Goal: Task Accomplishment & Management: Use online tool/utility

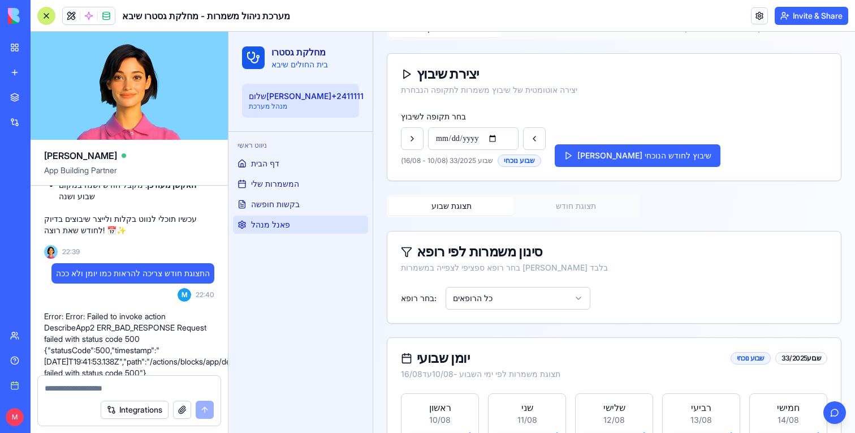
scroll to position [77, 0]
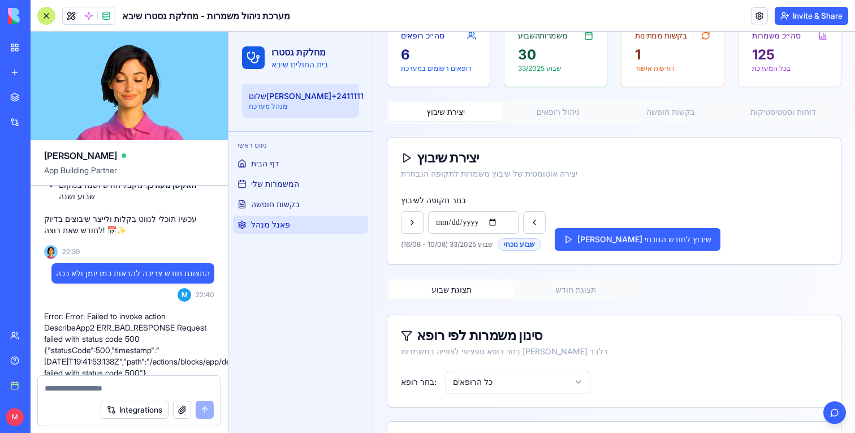
click at [157, 268] on span "התצוגת חודש צריכה להראות כמו יומן ולא ככה" at bounding box center [133, 273] width 154 height 11
copy span "התצוגת חודש צריכה להראות כמו יומן ולא ככה"
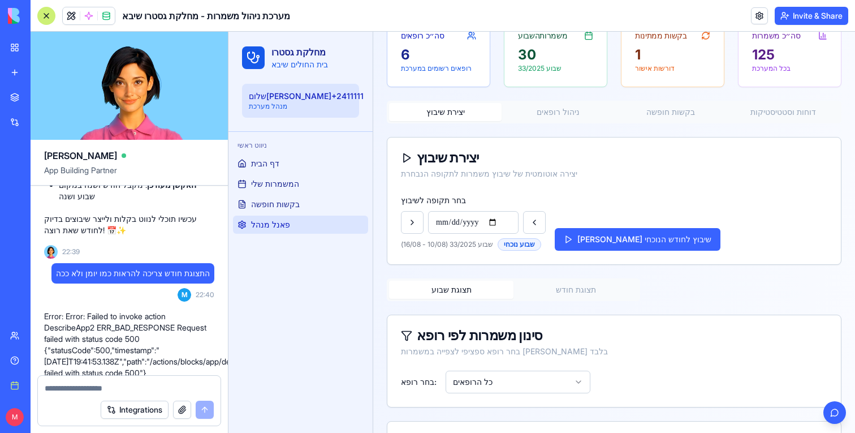
click at [120, 386] on textarea at bounding box center [129, 387] width 169 height 11
paste textarea "**********"
type textarea "**********"
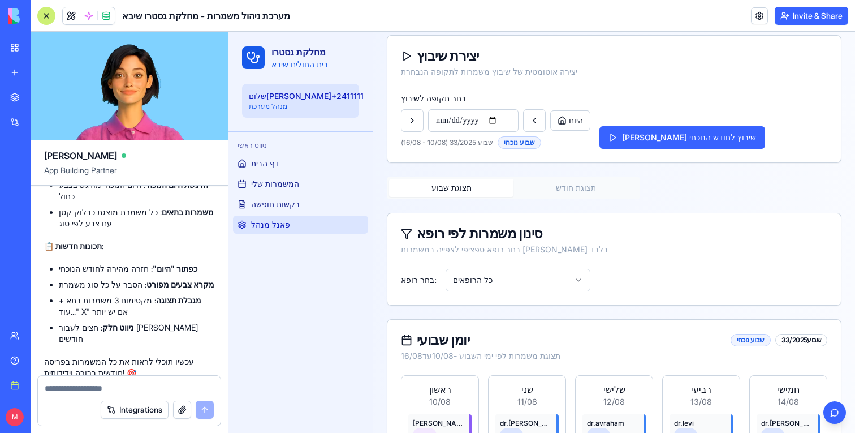
scroll to position [232, 0]
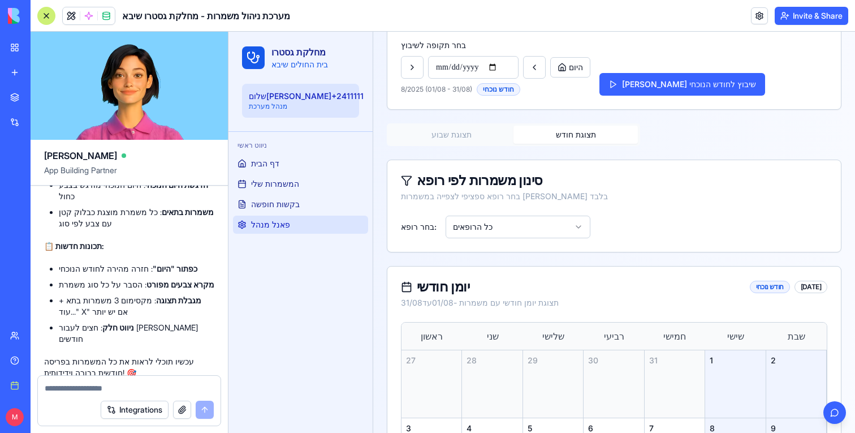
click at [585, 133] on button "תצוגת חודש" at bounding box center [576, 135] width 124 height 18
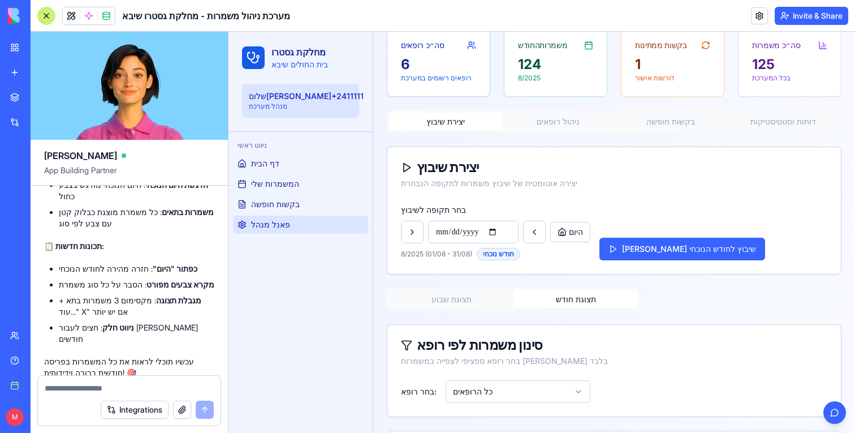
scroll to position [68, 0]
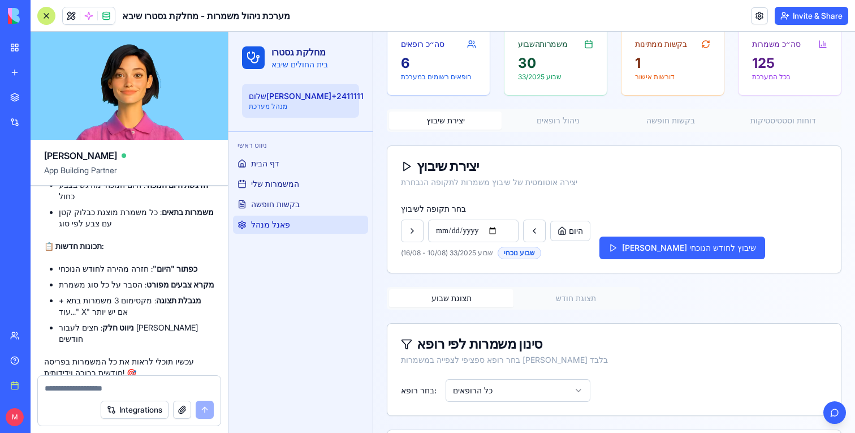
click at [490, 294] on button "תצוגת שבוע" at bounding box center [451, 298] width 124 height 18
click at [538, 295] on button "תצוגת חודש" at bounding box center [576, 298] width 124 height 18
click at [116, 384] on textarea at bounding box center [129, 387] width 169 height 11
type textarea "*"
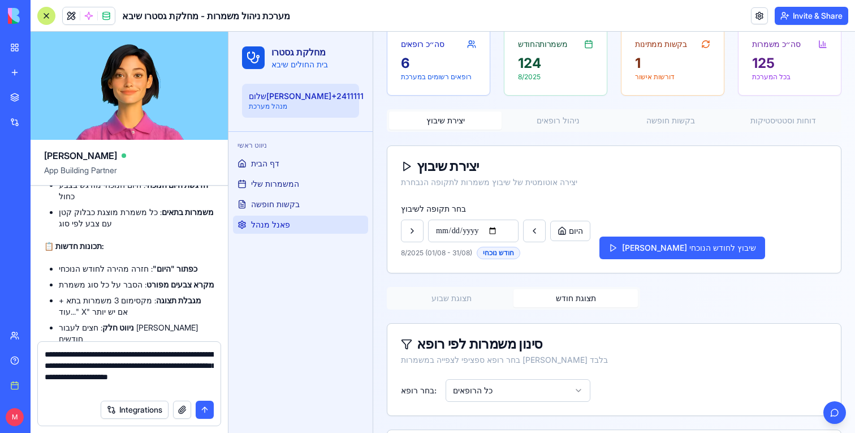
type textarea "**********"
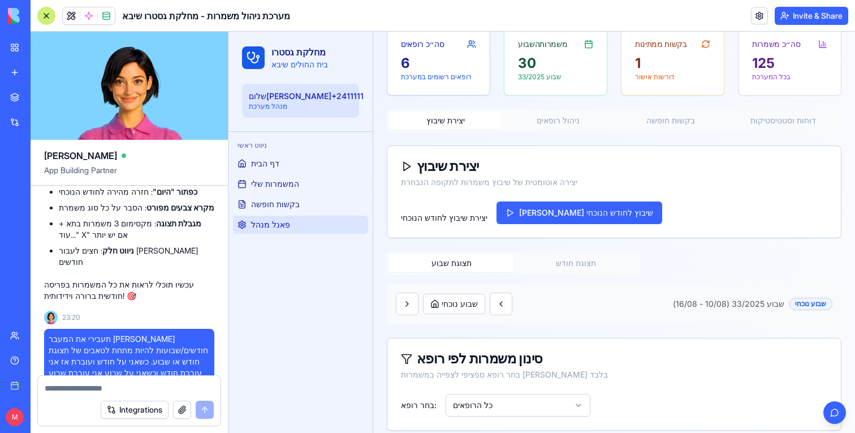
scroll to position [7963, 0]
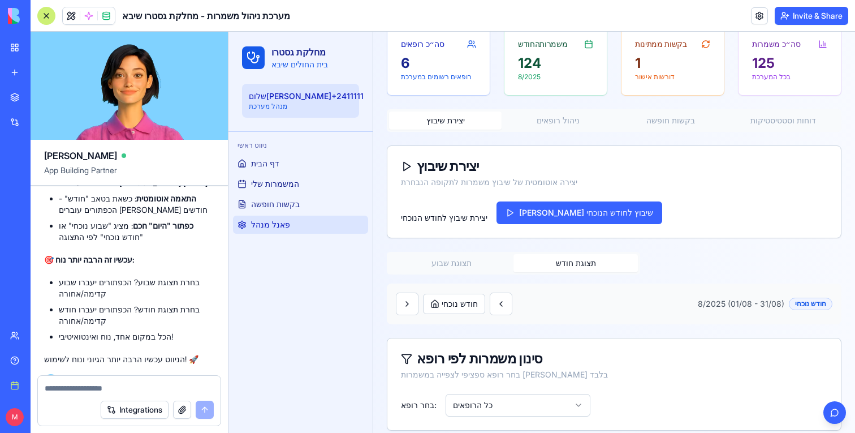
click at [577, 261] on button "תצוגת חודש" at bounding box center [576, 263] width 124 height 18
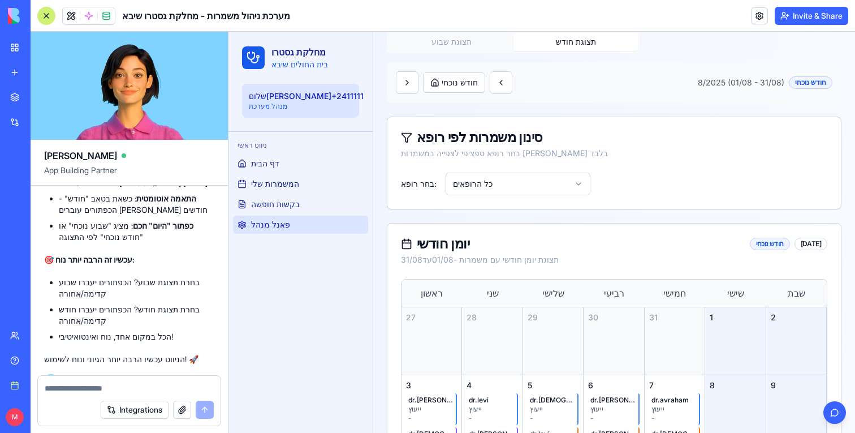
scroll to position [225, 0]
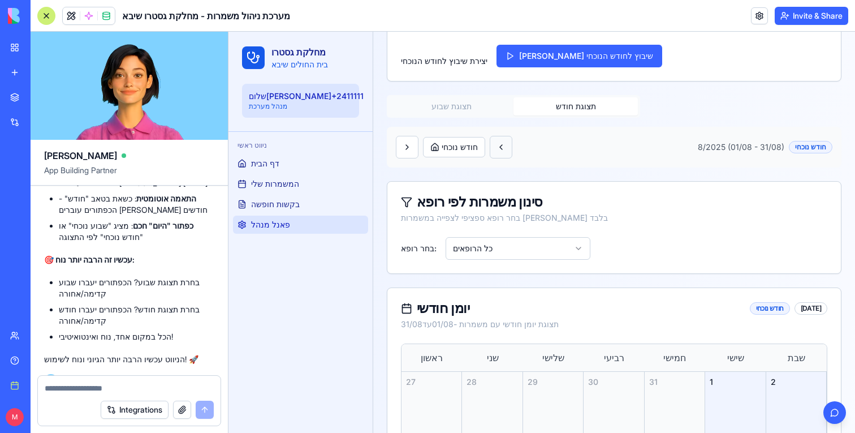
click at [508, 154] on button at bounding box center [501, 147] width 23 height 23
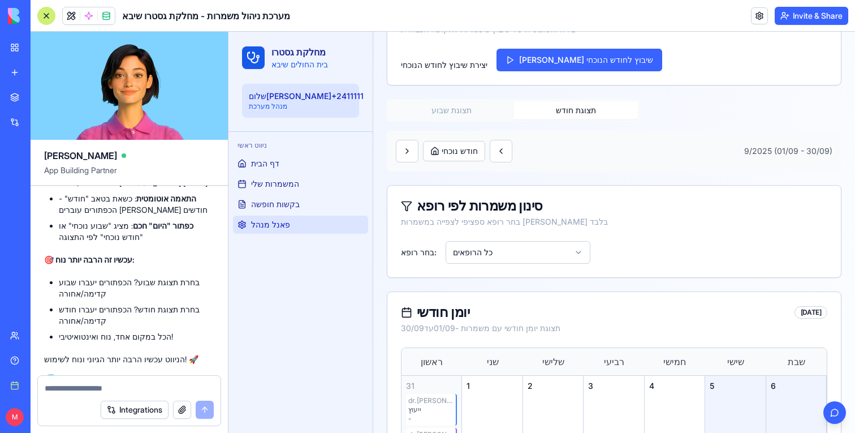
scroll to position [190, 0]
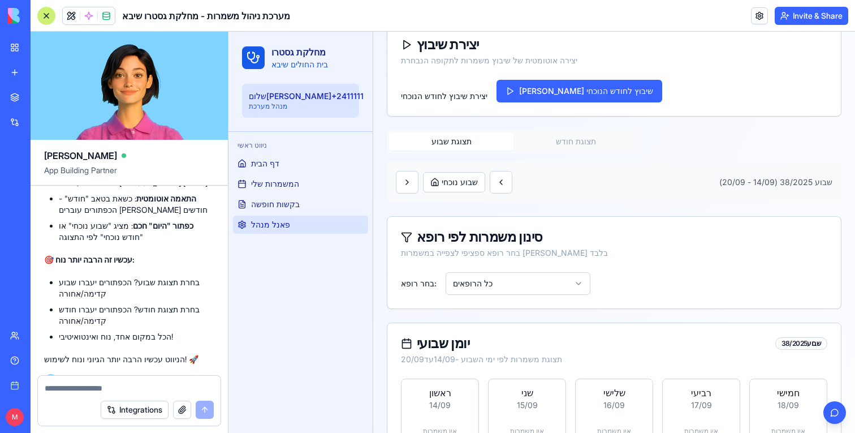
click at [462, 137] on button "תצוגת שבוע" at bounding box center [451, 141] width 124 height 18
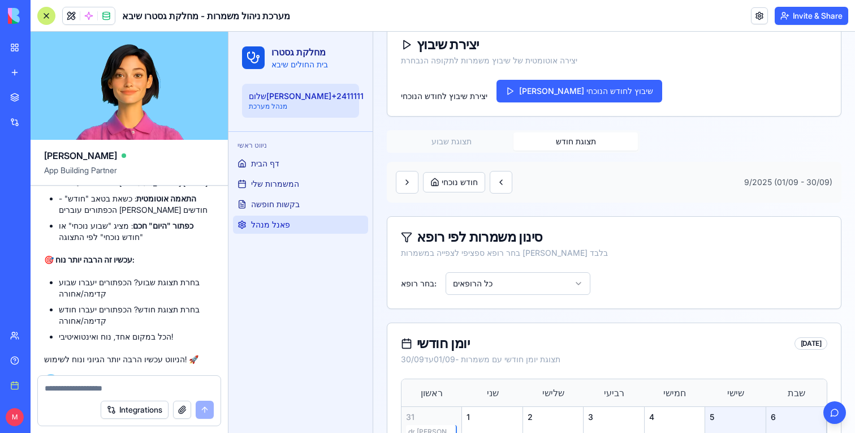
click at [584, 145] on button "תצוגת חודש" at bounding box center [576, 141] width 124 height 18
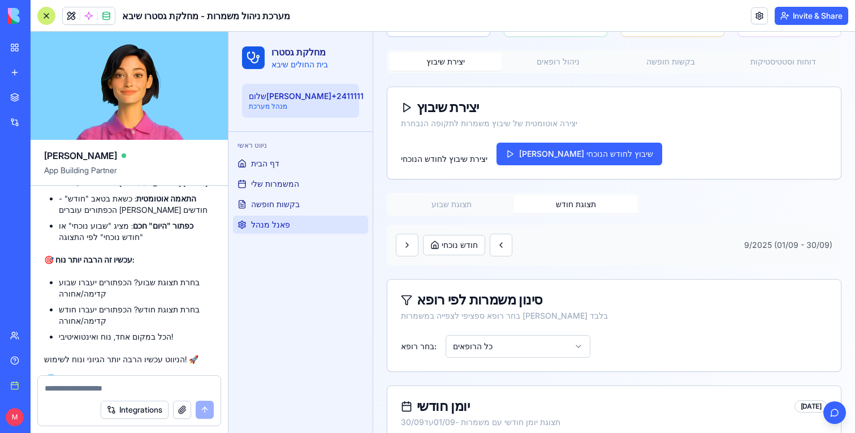
scroll to position [118, 0]
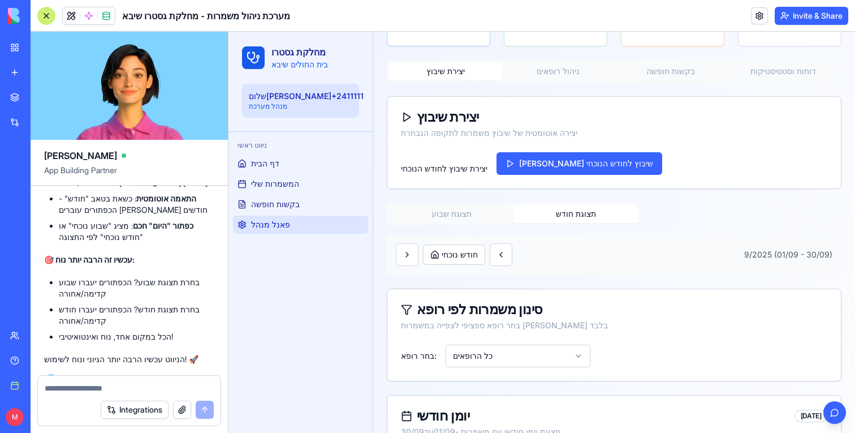
click at [127, 388] on textarea at bounding box center [129, 387] width 169 height 11
type textarea "*"
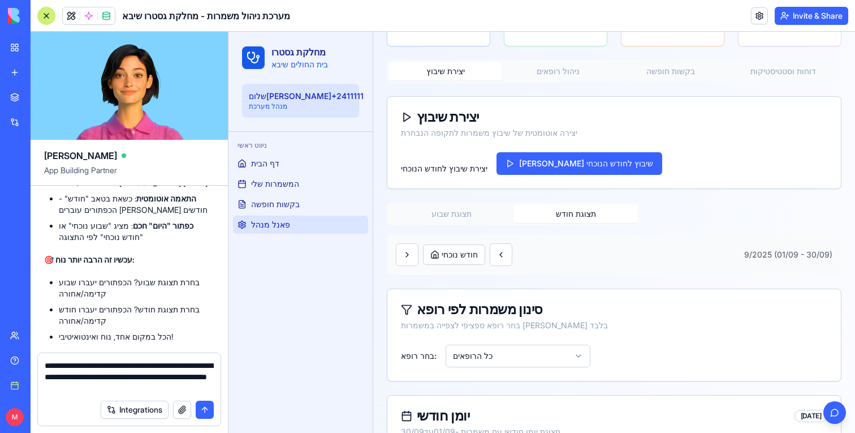
type textarea "**********"
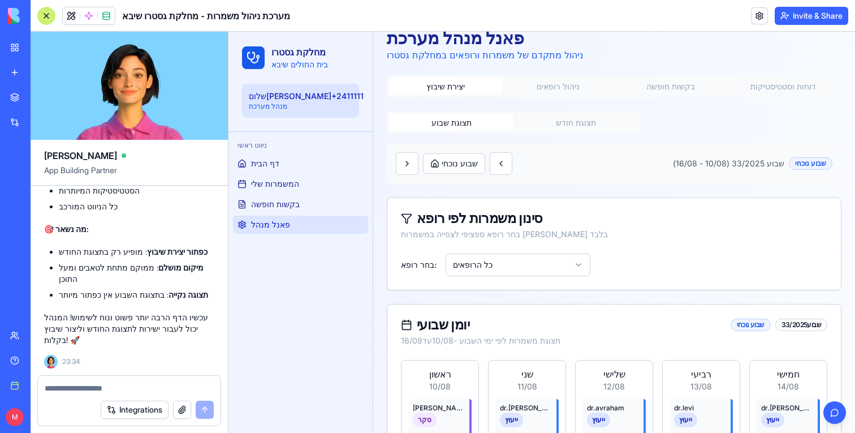
scroll to position [0, 0]
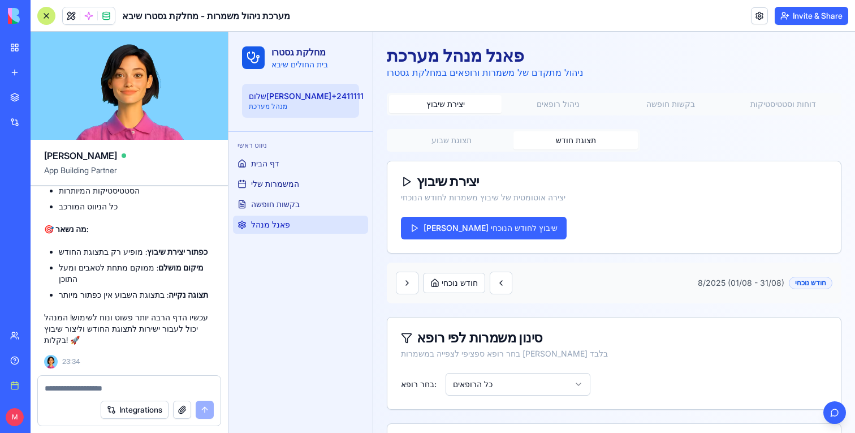
click at [562, 144] on button "תצוגת חודש" at bounding box center [576, 140] width 124 height 18
click at [510, 291] on button at bounding box center [501, 282] width 23 height 23
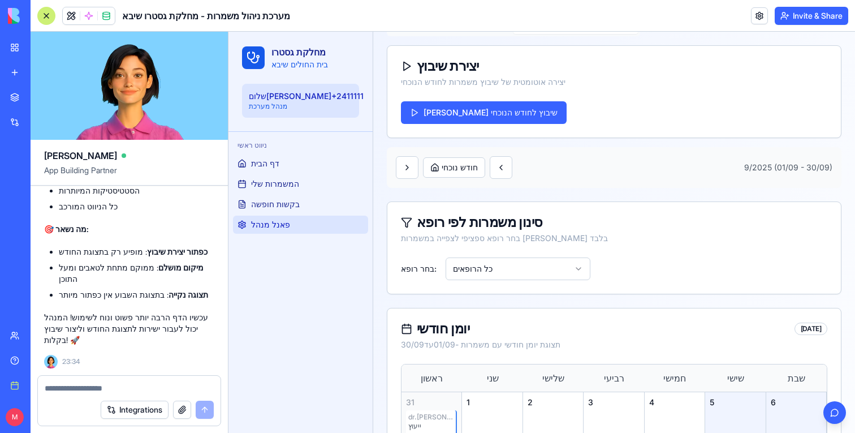
scroll to position [114, 0]
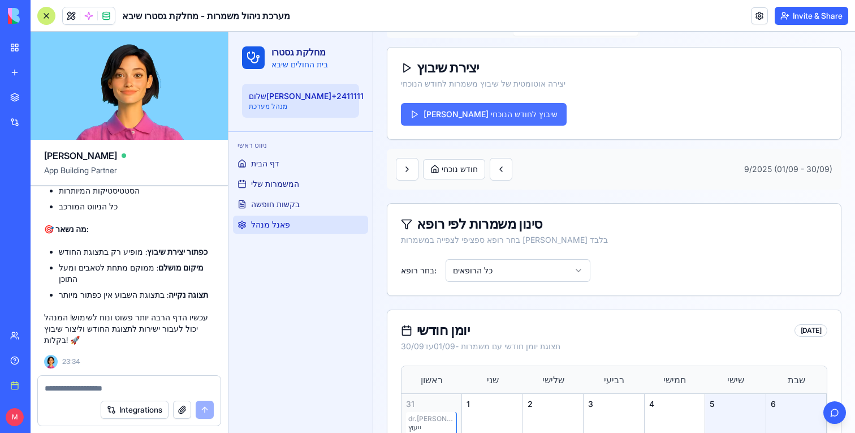
click at [483, 124] on button "[PERSON_NAME] שיבוץ לחודש הנוכחי" at bounding box center [484, 114] width 166 height 23
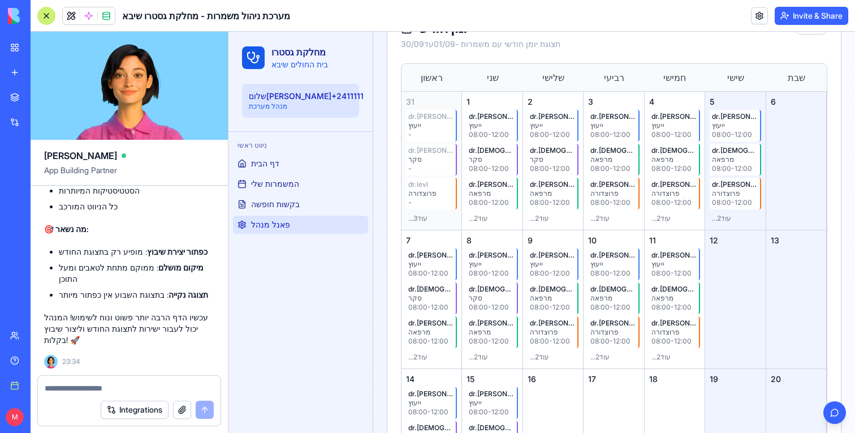
scroll to position [404, 0]
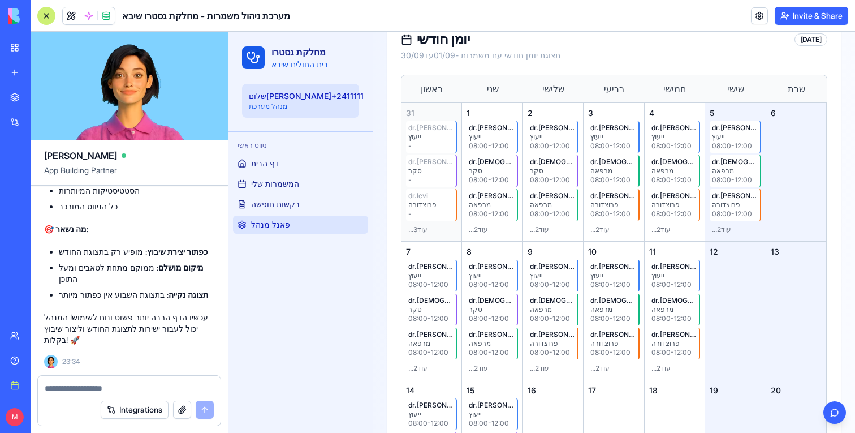
click at [89, 21] on span at bounding box center [89, 16] width 32 height 32
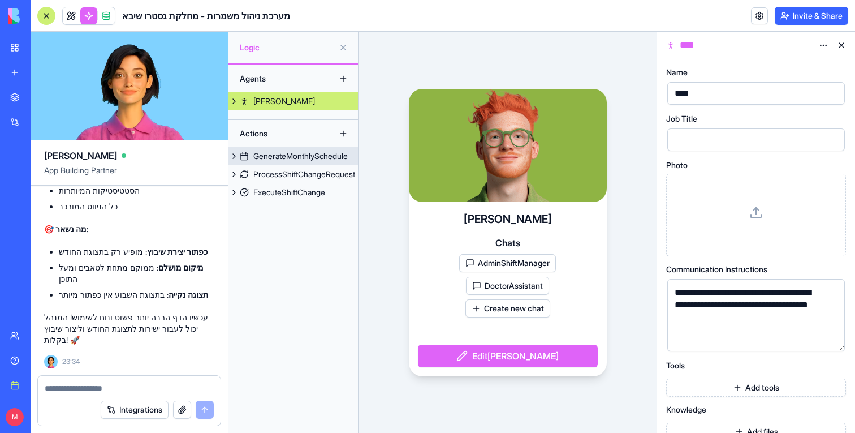
click at [297, 157] on div "GenerateMonthlySchedule" at bounding box center [300, 155] width 94 height 11
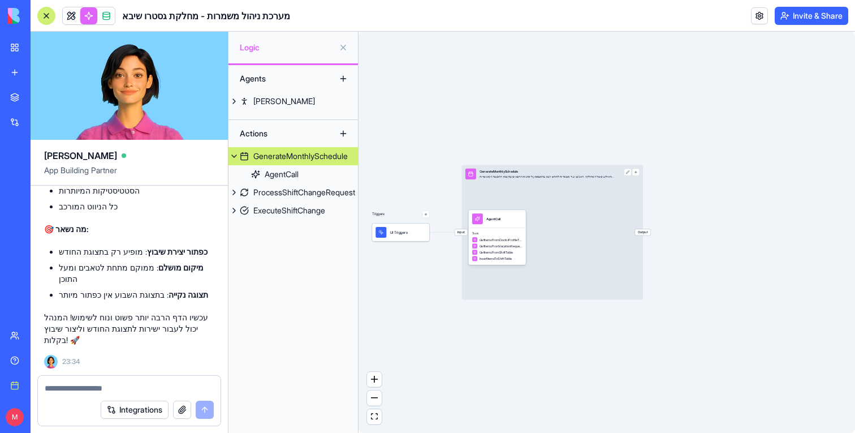
click at [462, 228] on div "Input GenerateMonthlySchedule יצירת שיבוץ משמרות חודשי לפי הכללים והאילוצים של …" at bounding box center [552, 232] width 181 height 135
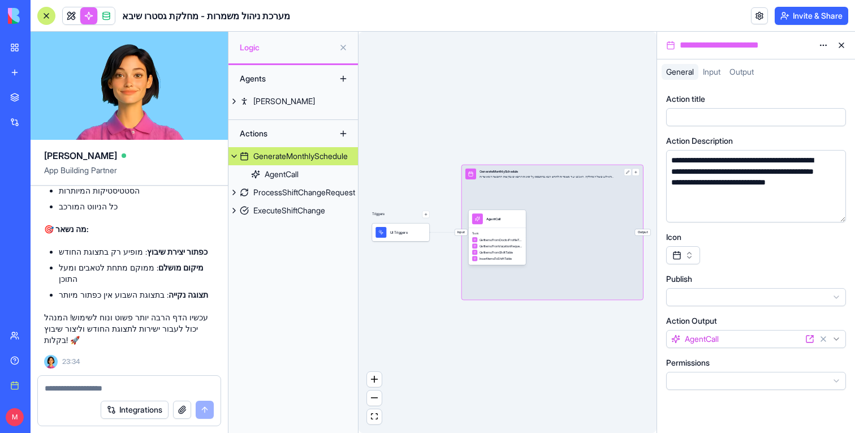
click at [462, 232] on span "Input" at bounding box center [461, 232] width 12 height 6
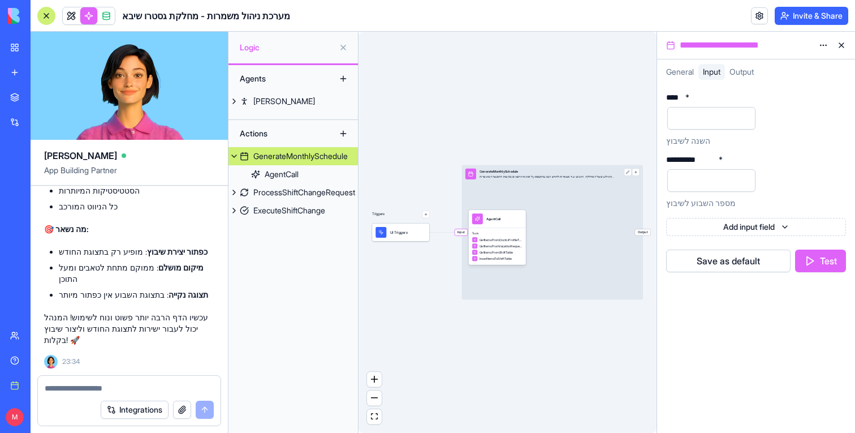
click at [460, 230] on span "Input" at bounding box center [461, 232] width 12 height 6
click at [487, 229] on div "Tools GetItemsFromDoctorProfileTable GetItemsFromVacationRequestTable GetItemsF…" at bounding box center [497, 246] width 58 height 37
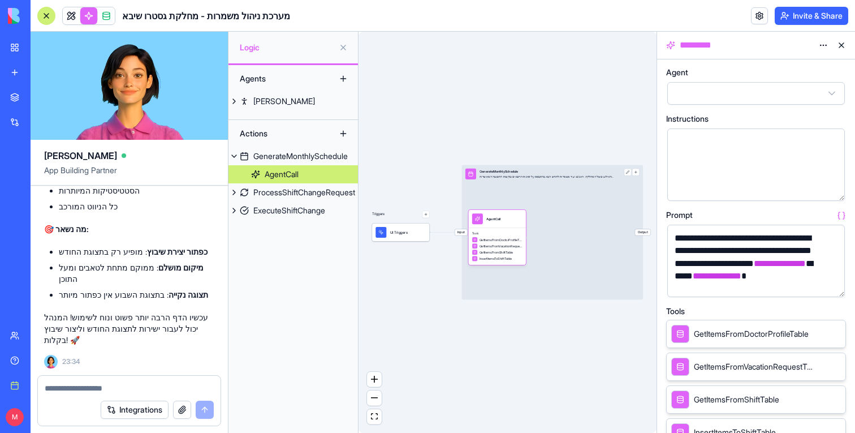
click at [833, 287] on button "button" at bounding box center [834, 286] width 18 height 18
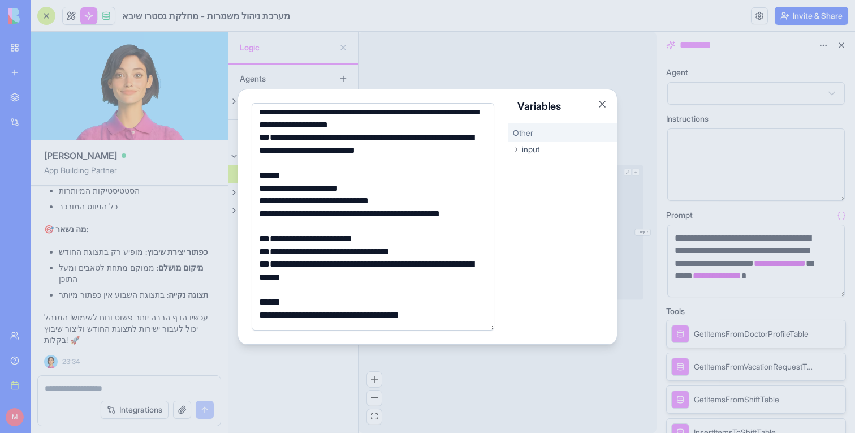
scroll to position [225, 0]
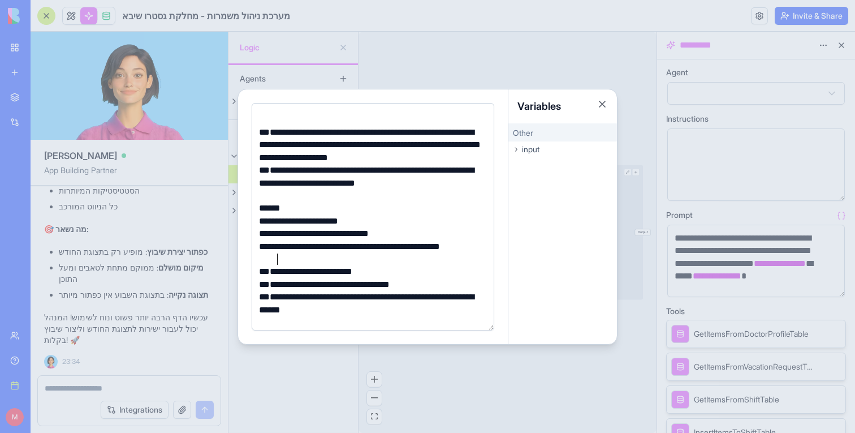
click at [297, 261] on div "**********" at bounding box center [371, 252] width 231 height 25
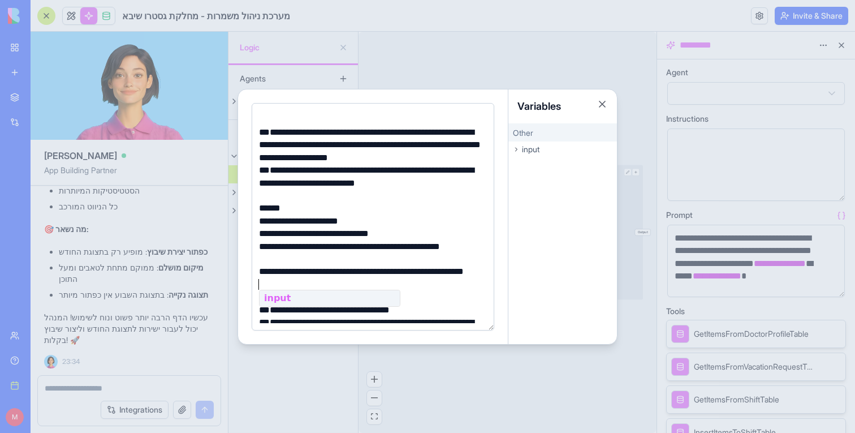
click at [371, 70] on div at bounding box center [427, 216] width 855 height 433
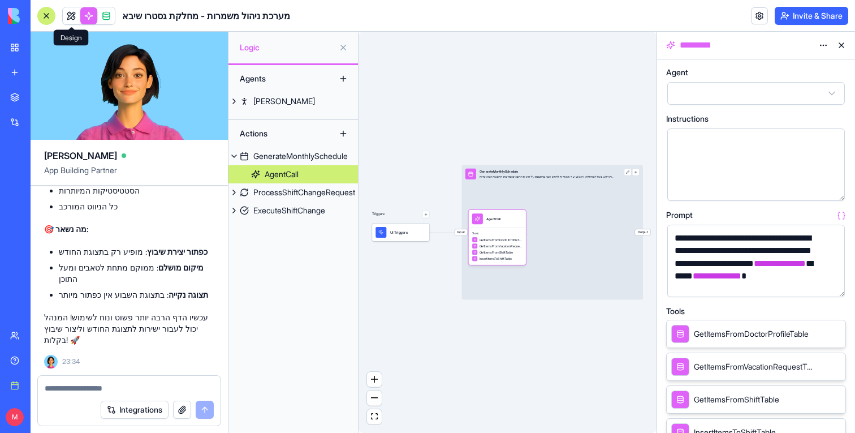
click at [67, 12] on link at bounding box center [71, 15] width 17 height 17
click at [48, 16] on div at bounding box center [46, 16] width 18 height 18
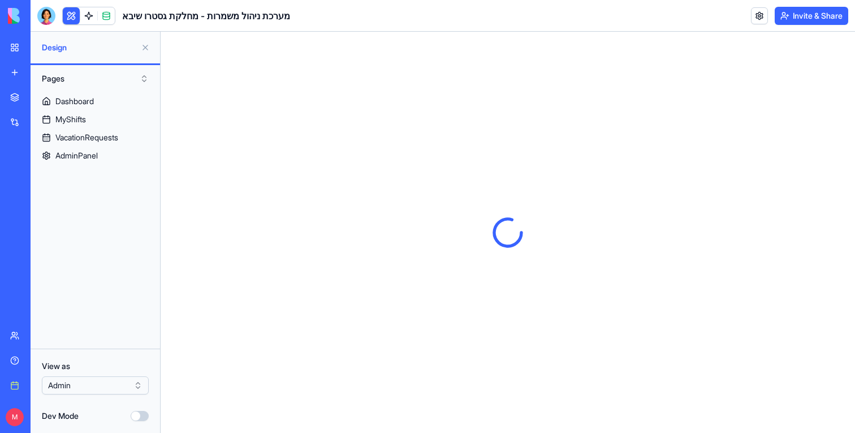
click at [143, 51] on button at bounding box center [145, 47] width 18 height 18
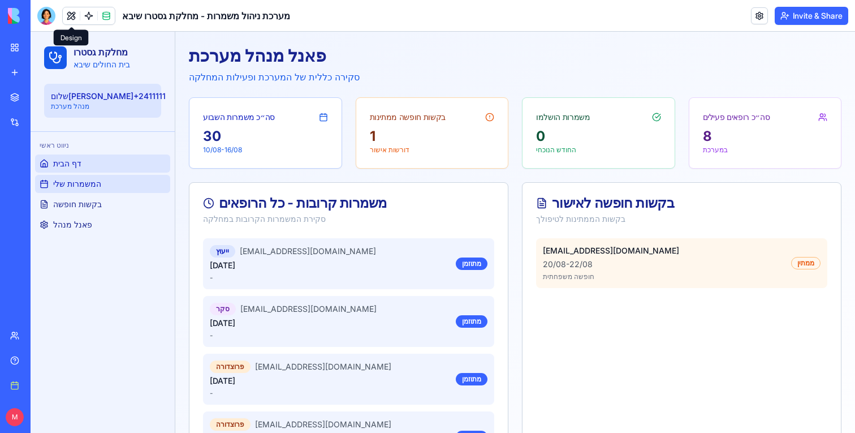
click at [114, 186] on link "המשמרות שלי" at bounding box center [102, 184] width 135 height 18
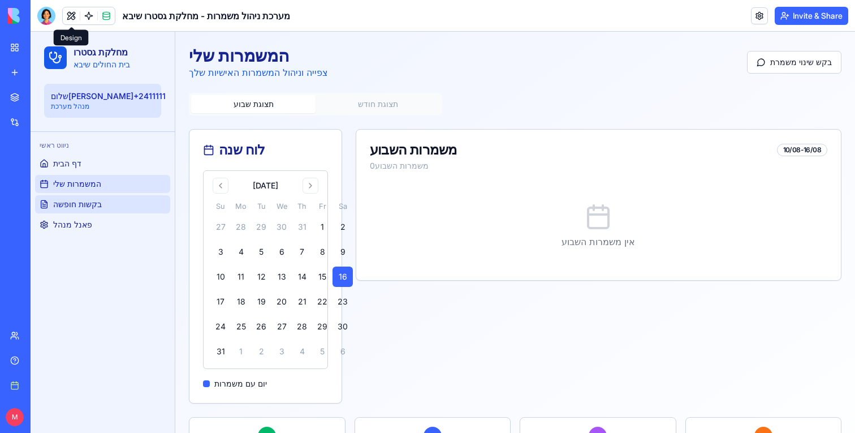
click at [101, 209] on span "בקשות חופשה" at bounding box center [77, 204] width 49 height 11
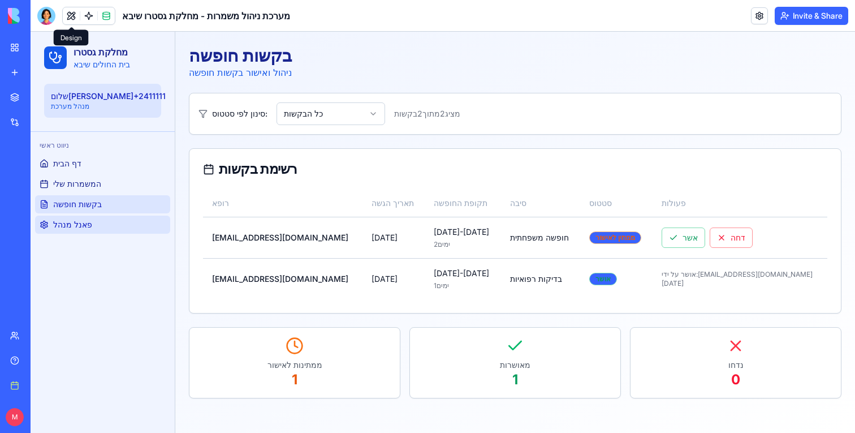
click at [103, 230] on link "פאנל מנהל" at bounding box center [102, 224] width 135 height 18
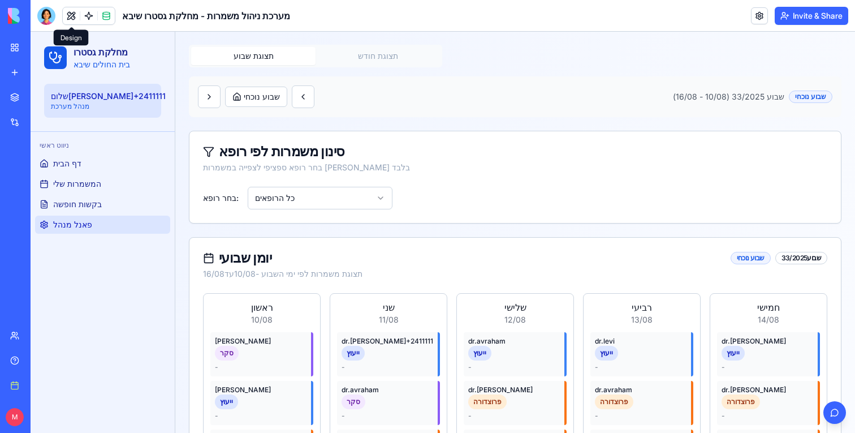
scroll to position [43, 0]
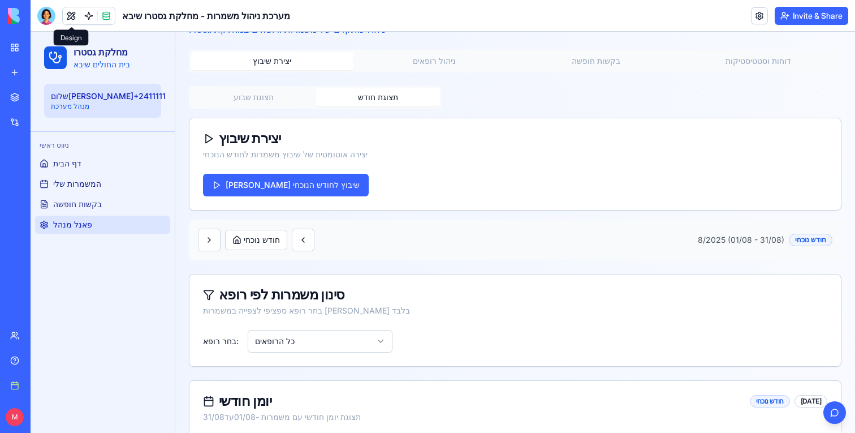
click at [384, 92] on button "תצוגת חודש" at bounding box center [378, 97] width 124 height 18
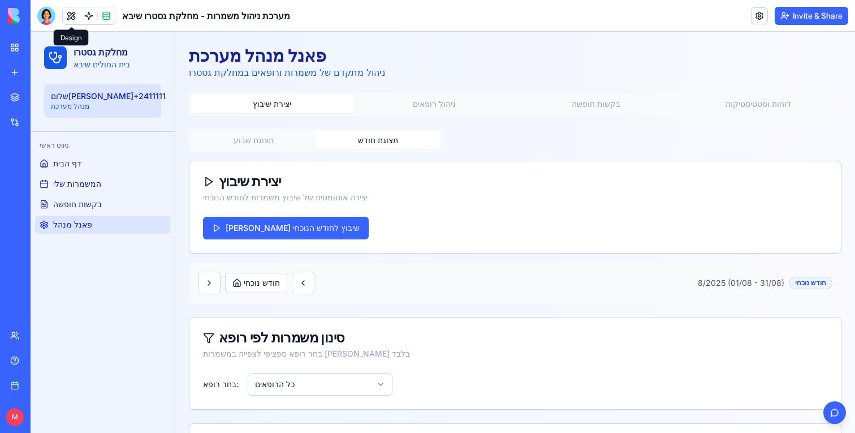
scroll to position [1, 0]
click at [314, 277] on button at bounding box center [303, 282] width 23 height 23
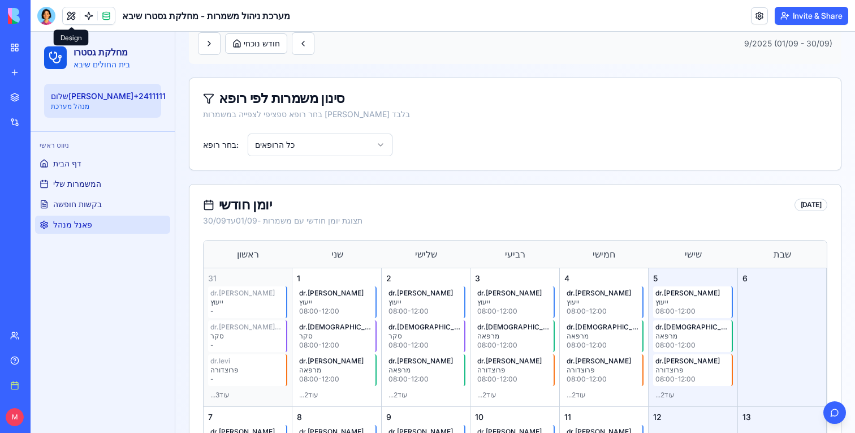
scroll to position [91, 0]
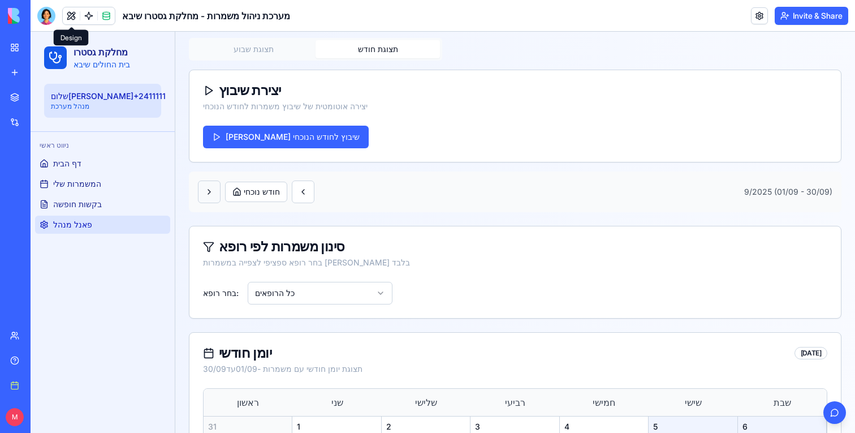
click at [217, 197] on button at bounding box center [209, 191] width 23 height 23
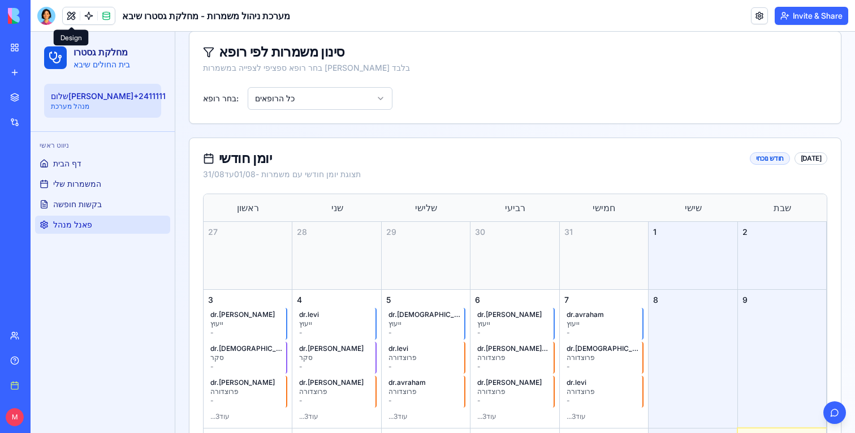
scroll to position [139, 0]
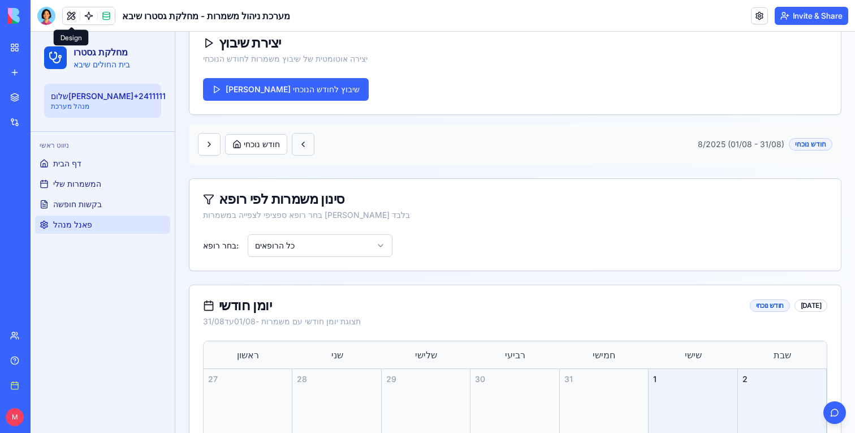
click at [314, 149] on button at bounding box center [303, 144] width 23 height 23
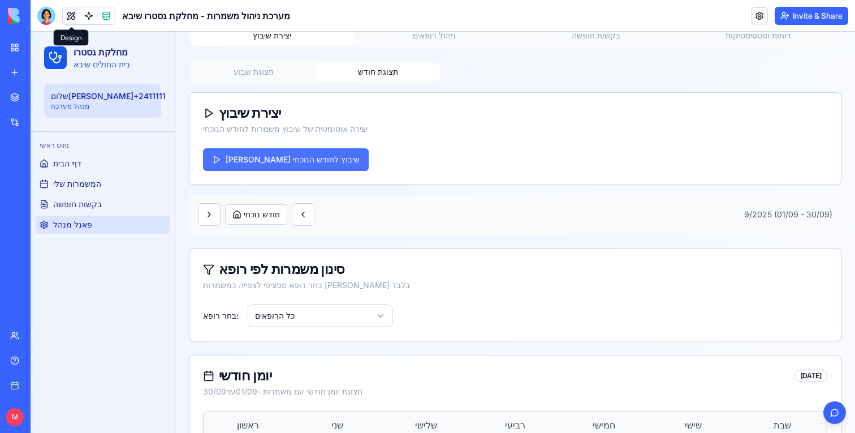
scroll to position [44, 0]
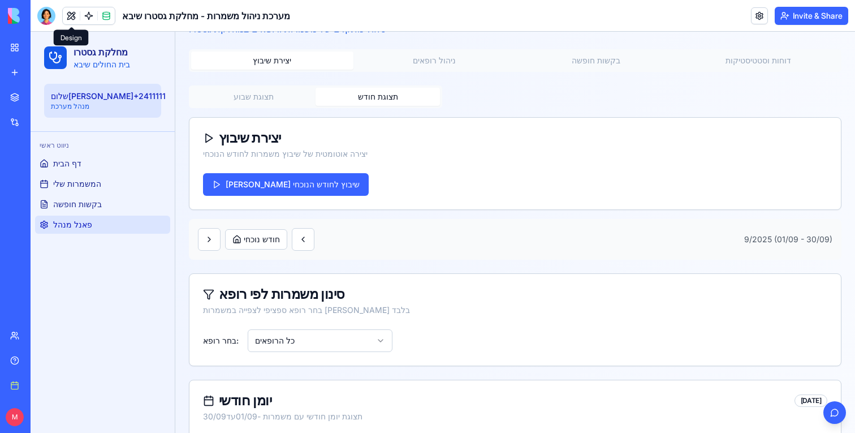
click at [249, 96] on button "תצוגת שבוע" at bounding box center [253, 97] width 124 height 18
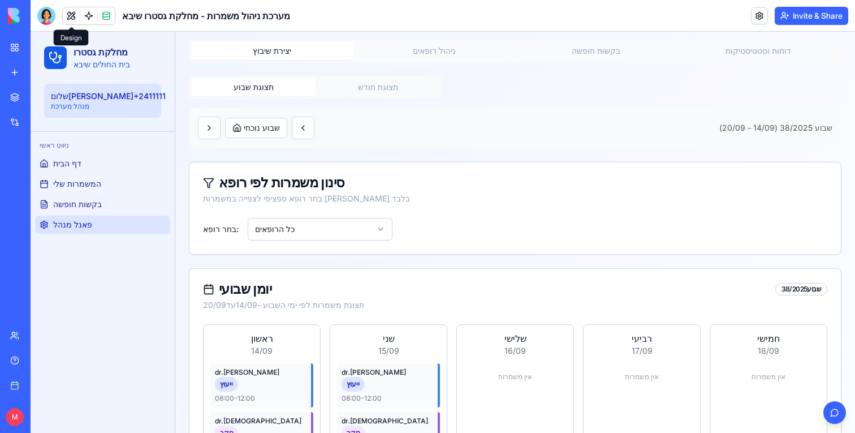
scroll to position [0, 0]
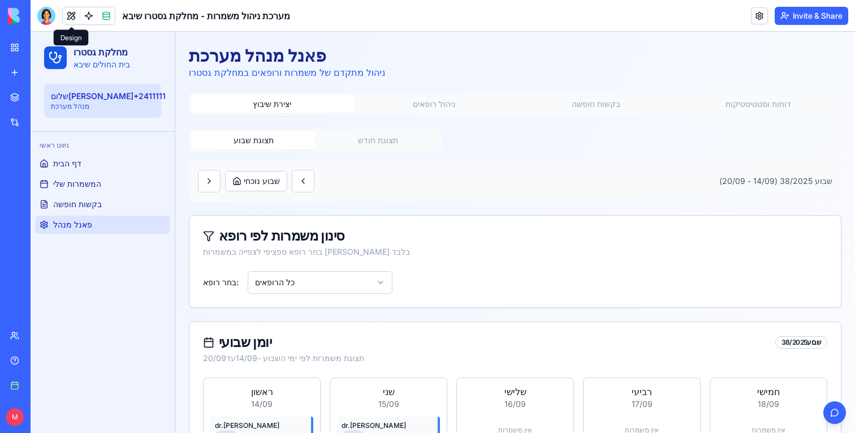
click at [439, 98] on button "ניהול רופאים" at bounding box center [435, 104] width 162 height 18
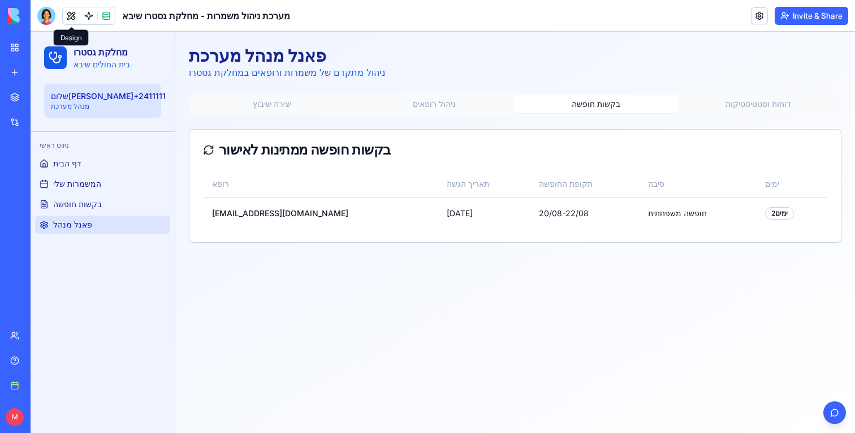
click at [581, 96] on button "בקשות חופשה" at bounding box center [596, 104] width 162 height 18
click at [93, 197] on link "בקשות חופשה" at bounding box center [102, 204] width 135 height 18
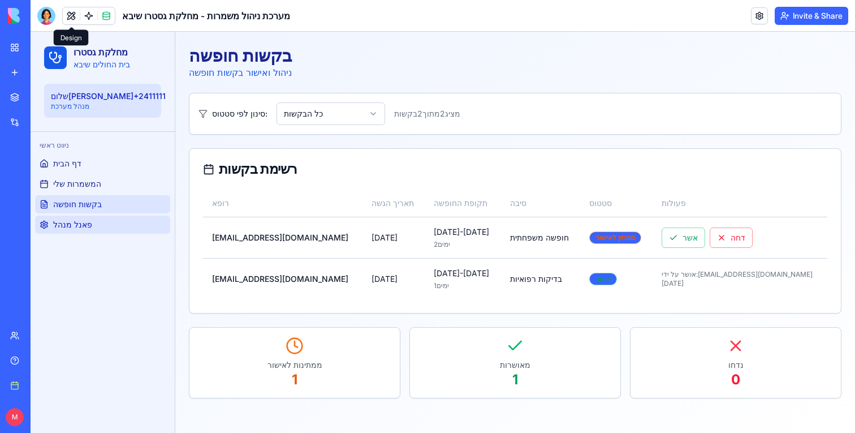
click at [90, 222] on span "פאנל מנהל" at bounding box center [72, 224] width 39 height 11
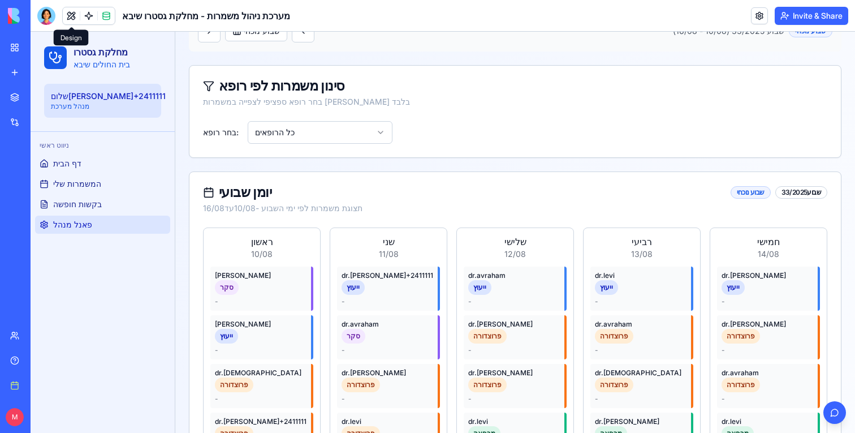
scroll to position [114, 0]
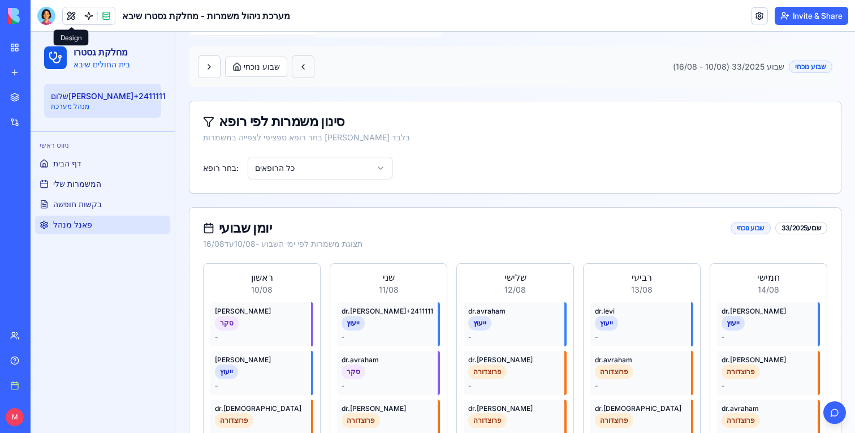
click at [314, 64] on button at bounding box center [303, 66] width 23 height 23
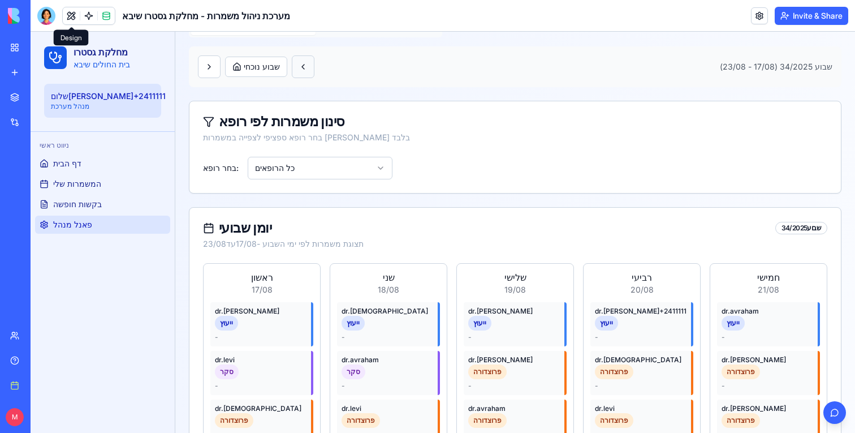
click at [314, 64] on button at bounding box center [303, 66] width 23 height 23
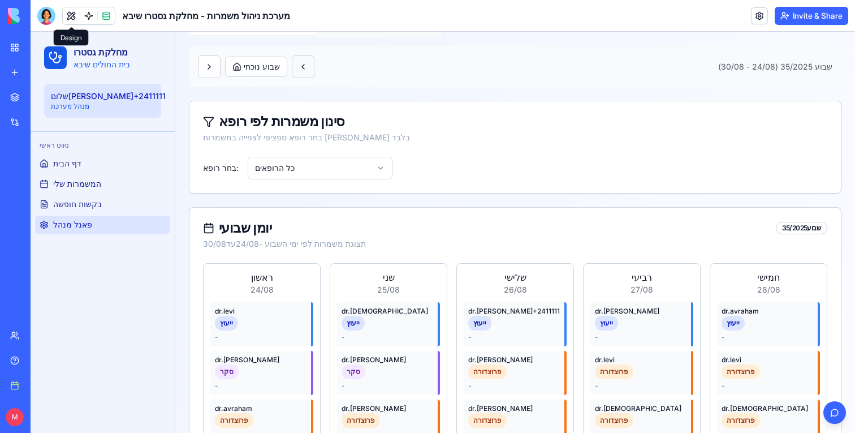
click at [314, 64] on button at bounding box center [303, 66] width 23 height 23
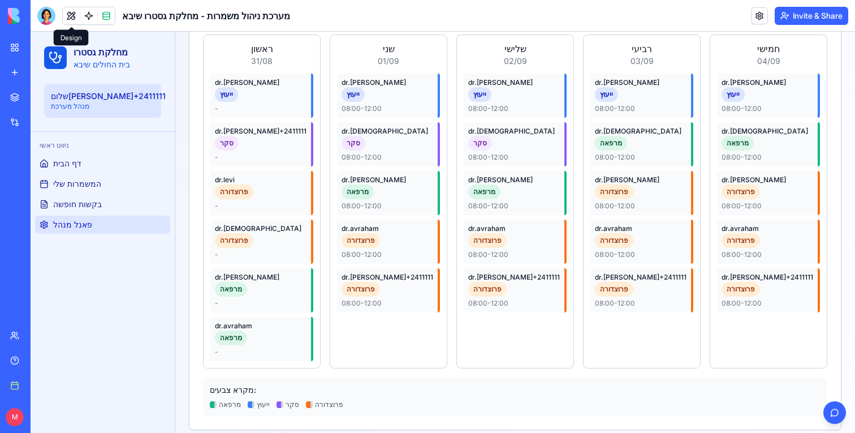
scroll to position [321, 0]
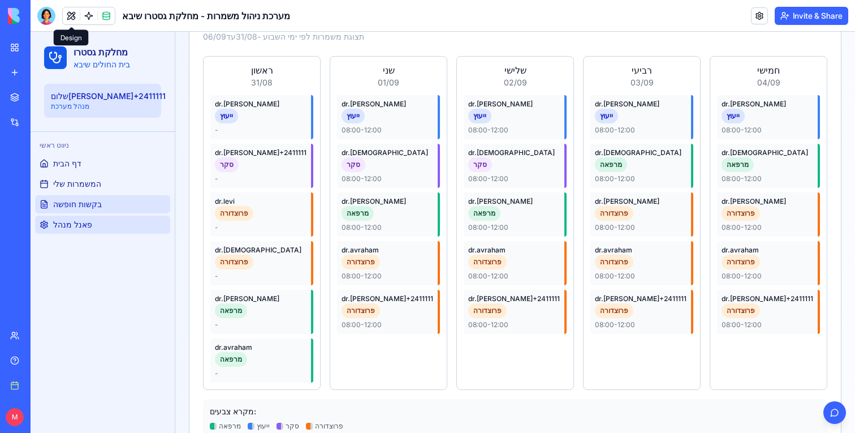
click at [91, 203] on span "בקשות חופשה" at bounding box center [77, 204] width 49 height 11
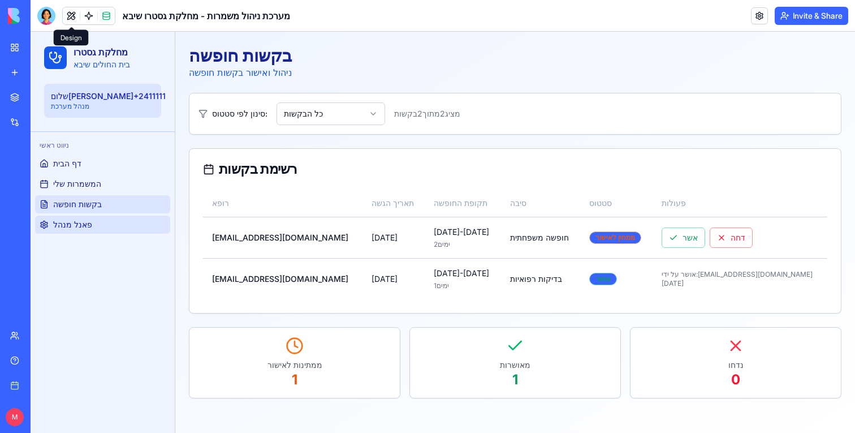
click at [84, 231] on link "פאנל מנהל" at bounding box center [102, 224] width 135 height 18
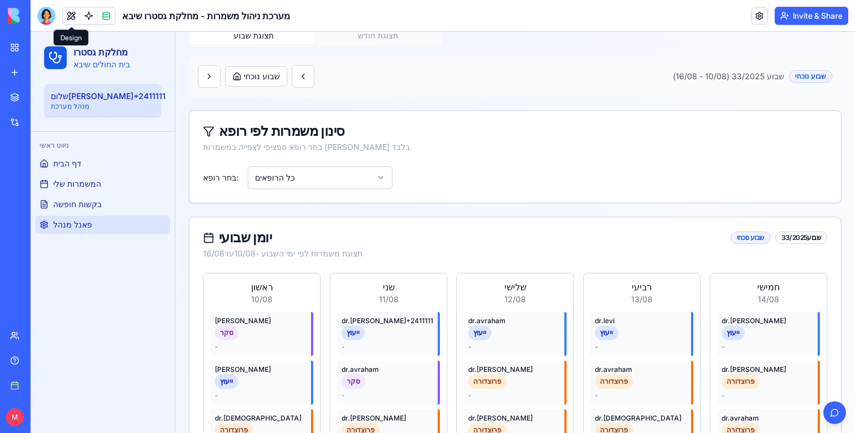
scroll to position [100, 0]
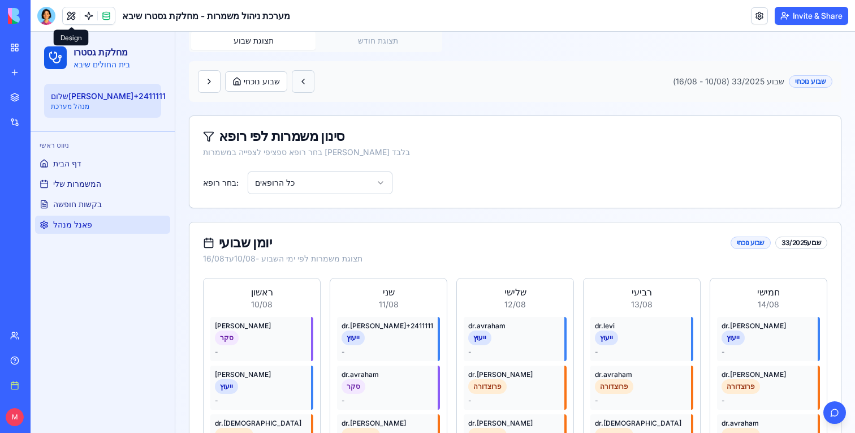
click at [311, 81] on button at bounding box center [303, 81] width 23 height 23
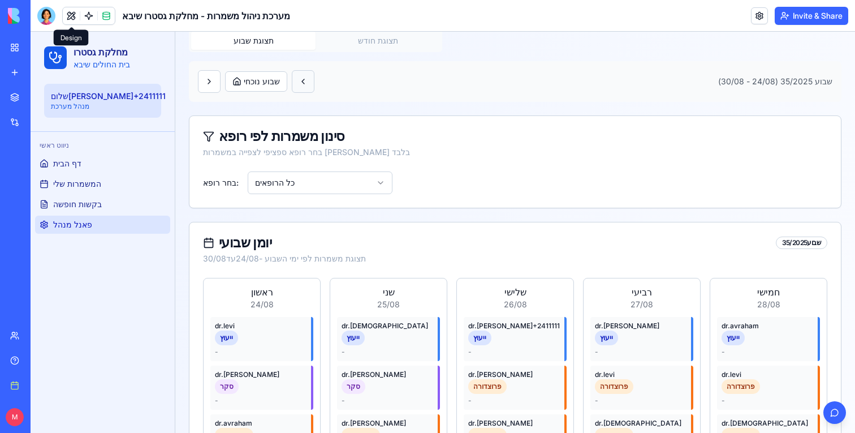
click at [311, 81] on button at bounding box center [303, 81] width 23 height 23
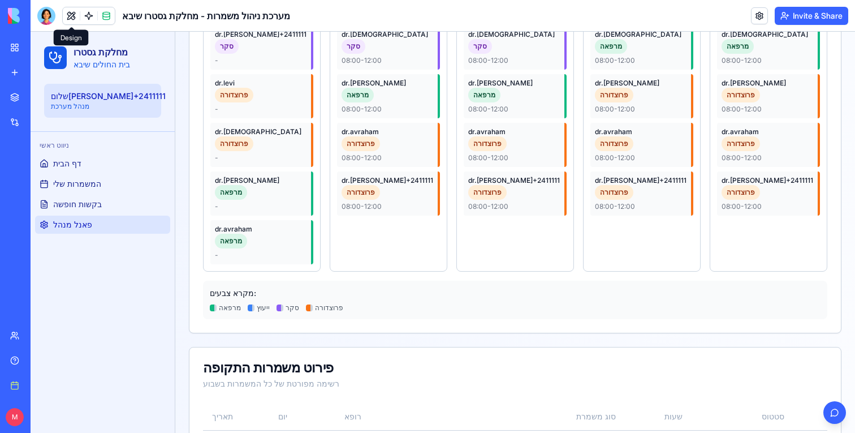
scroll to position [434, 0]
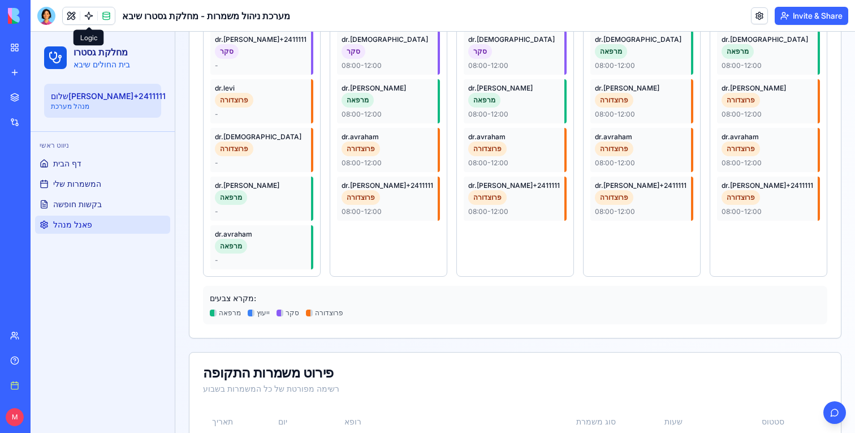
click at [88, 16] on link at bounding box center [88, 15] width 17 height 17
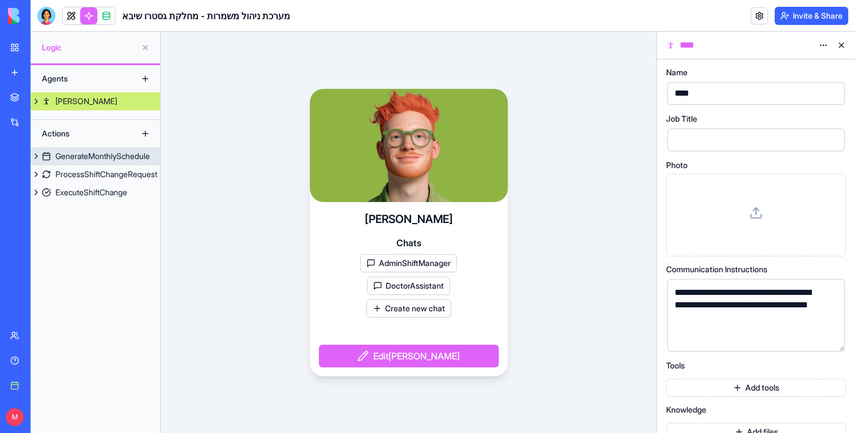
click at [102, 159] on div "GenerateMonthlySchedule" at bounding box center [102, 155] width 94 height 11
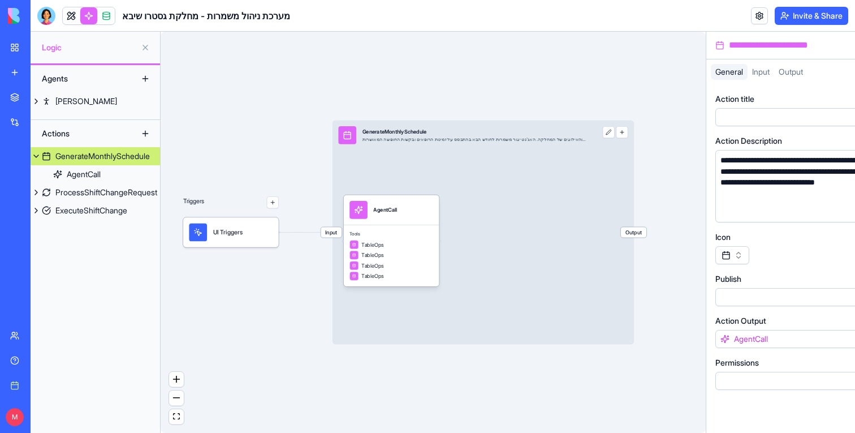
click at [404, 163] on div "Input GenerateMonthlySchedule יצירת שיבוץ משמרות חודשי לפי הכללים והאילוצים של …" at bounding box center [483, 232] width 301 height 224
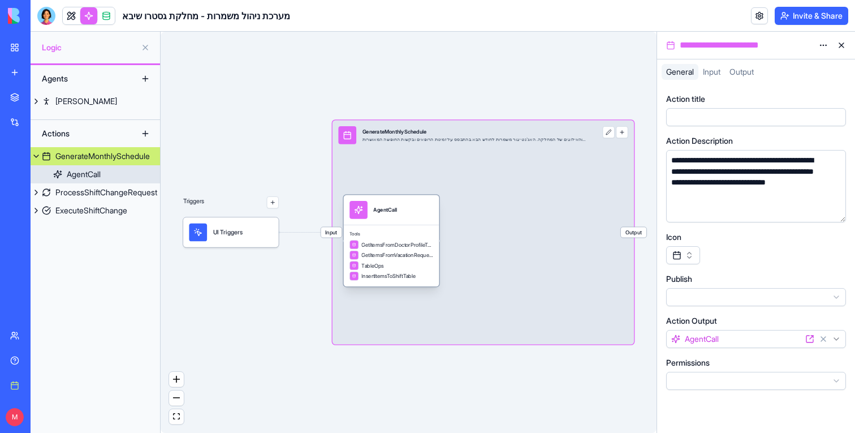
click at [395, 219] on div "AgentCall" at bounding box center [392, 210] width 96 height 30
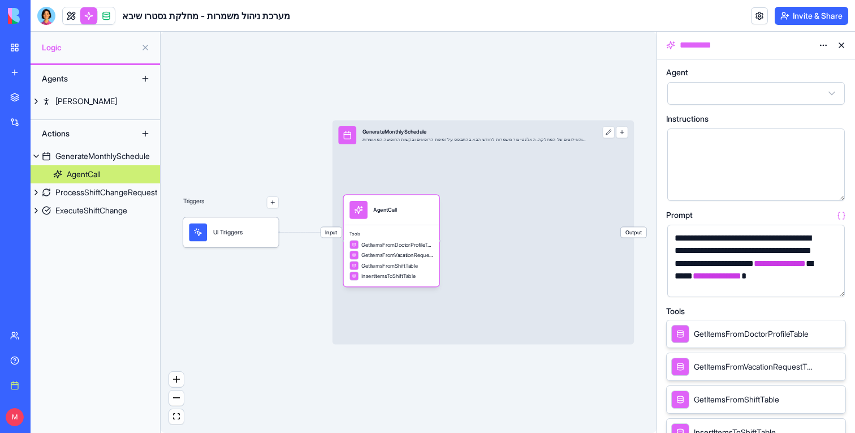
click at [832, 287] on button "button" at bounding box center [834, 286] width 18 height 18
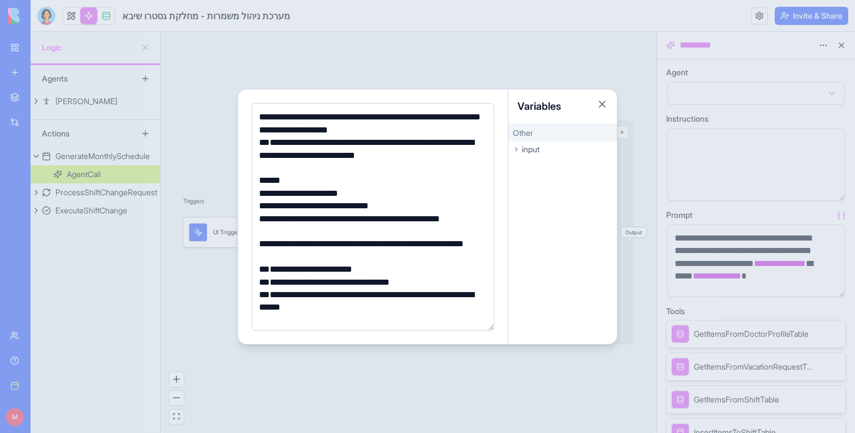
scroll to position [256, 0]
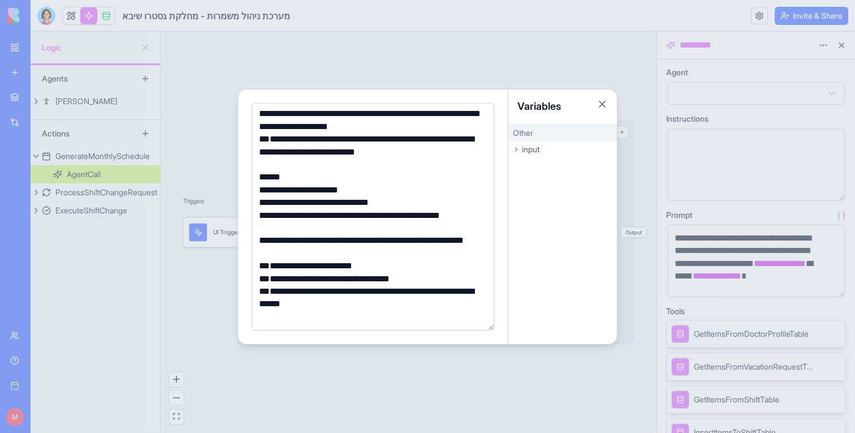
click at [271, 202] on div "**********" at bounding box center [371, 202] width 231 height 12
click at [446, 199] on div "**********" at bounding box center [371, 202] width 231 height 12
click at [269, 204] on div "**********" at bounding box center [371, 202] width 231 height 12
click at [305, 201] on div "**********" at bounding box center [371, 202] width 231 height 12
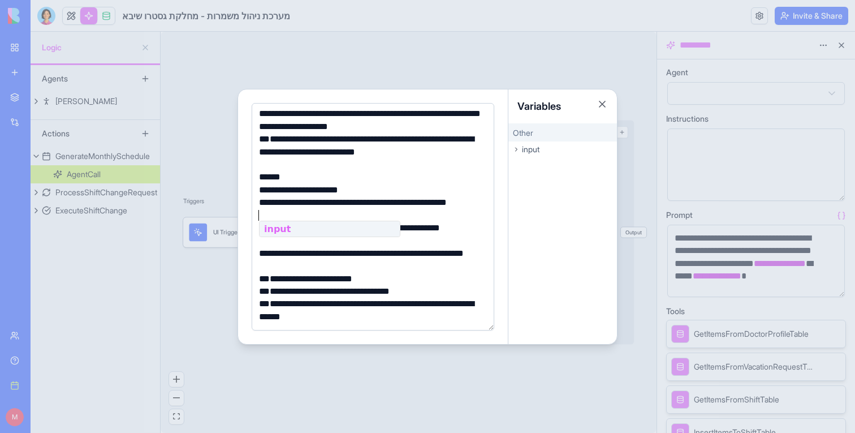
click at [355, 266] on div "**********" at bounding box center [371, 259] width 231 height 25
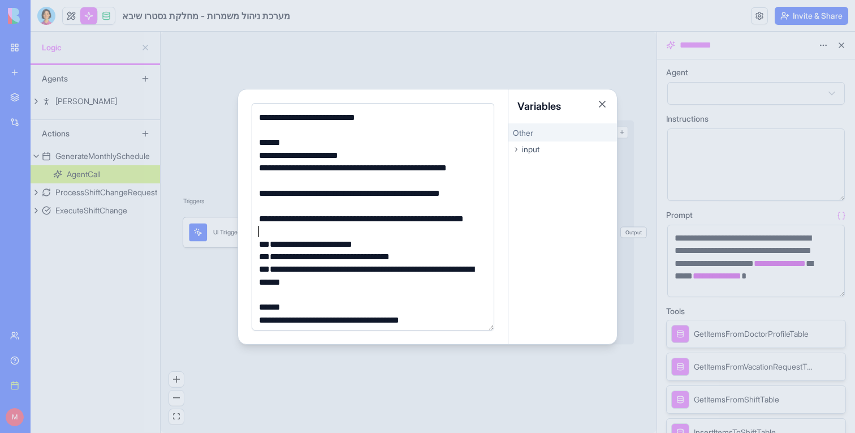
scroll to position [291, 0]
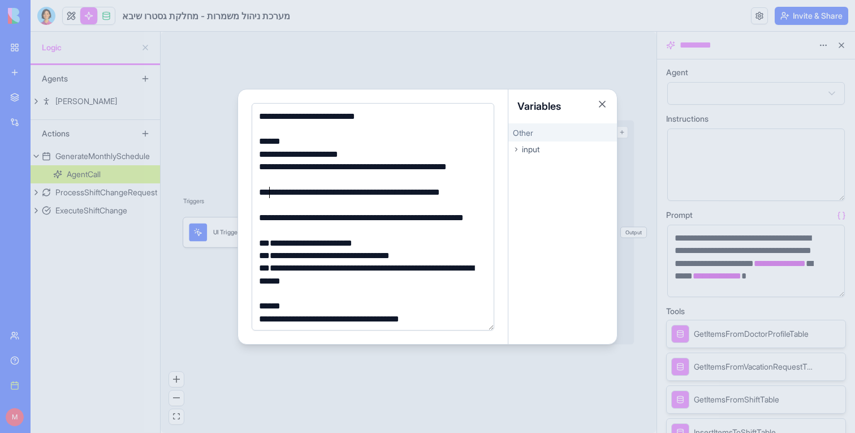
click at [269, 193] on div "**********" at bounding box center [371, 198] width 231 height 25
drag, startPoint x: 269, startPoint y: 193, endPoint x: 249, endPoint y: 193, distance: 19.8
click at [249, 193] on div "**********" at bounding box center [373, 216] width 270 height 255
click at [417, 245] on div "**********" at bounding box center [371, 243] width 231 height 12
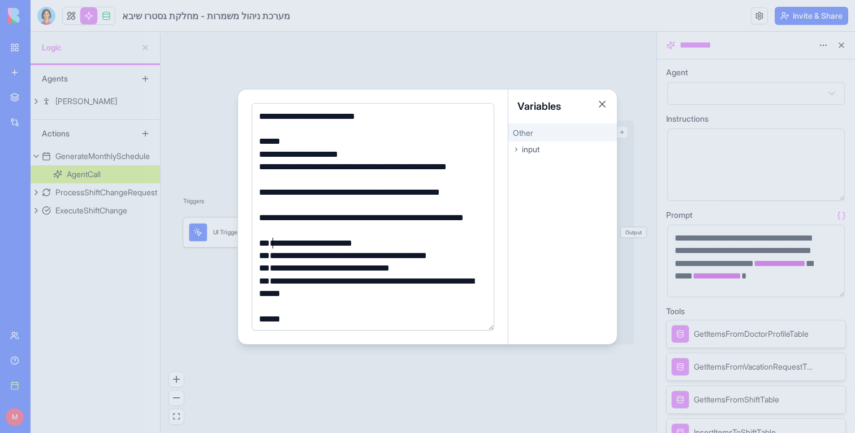
click at [462, 238] on div "**********" at bounding box center [371, 243] width 231 height 12
click at [195, 165] on div at bounding box center [427, 216] width 855 height 433
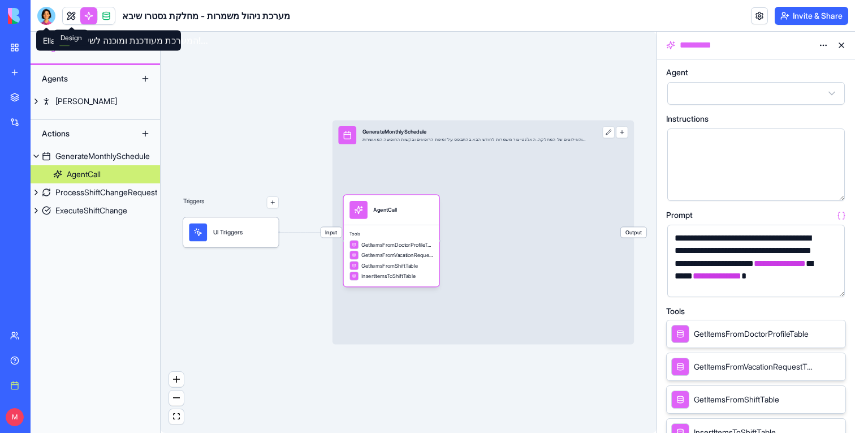
click at [70, 17] on link at bounding box center [71, 15] width 17 height 17
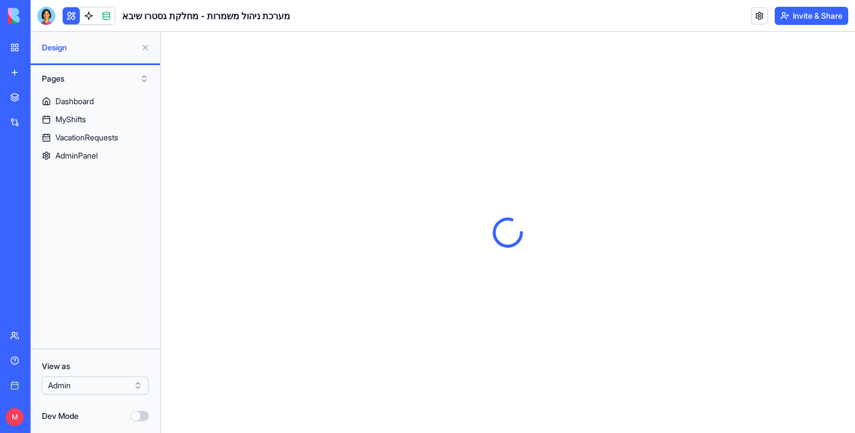
click at [150, 47] on button at bounding box center [145, 47] width 18 height 18
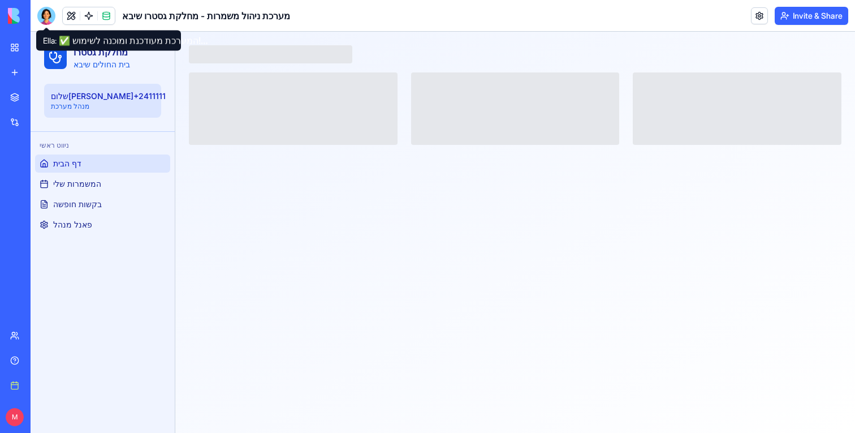
click at [46, 14] on div at bounding box center [46, 16] width 18 height 18
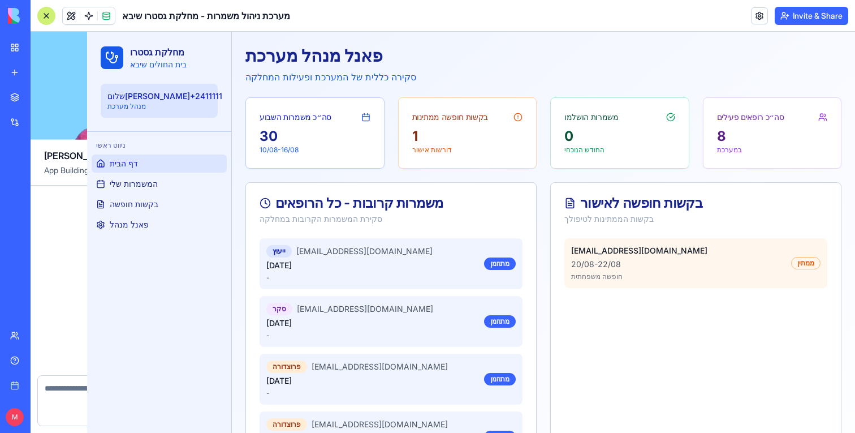
scroll to position [8423, 0]
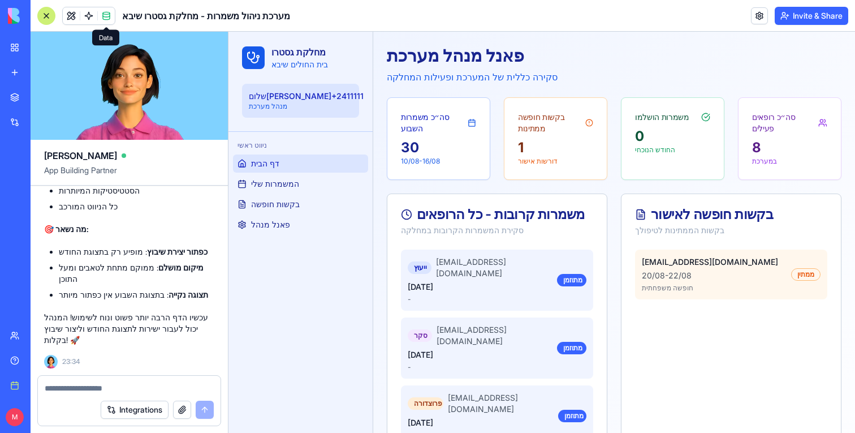
click at [103, 21] on span at bounding box center [106, 16] width 32 height 32
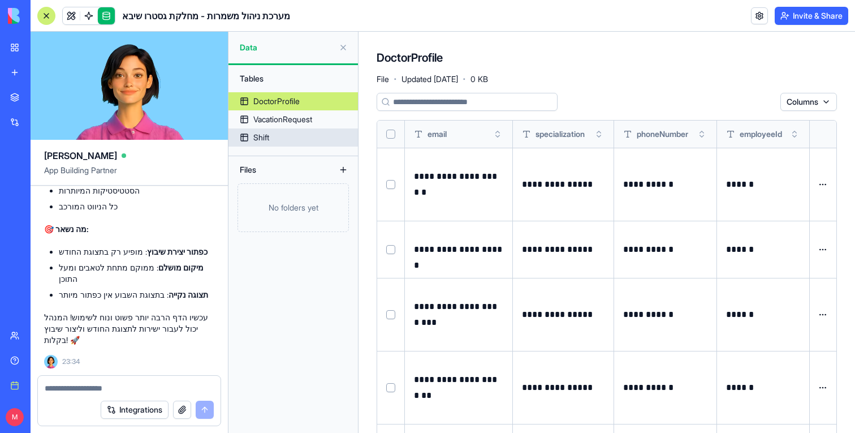
click at [260, 138] on div "Shift" at bounding box center [261, 137] width 16 height 11
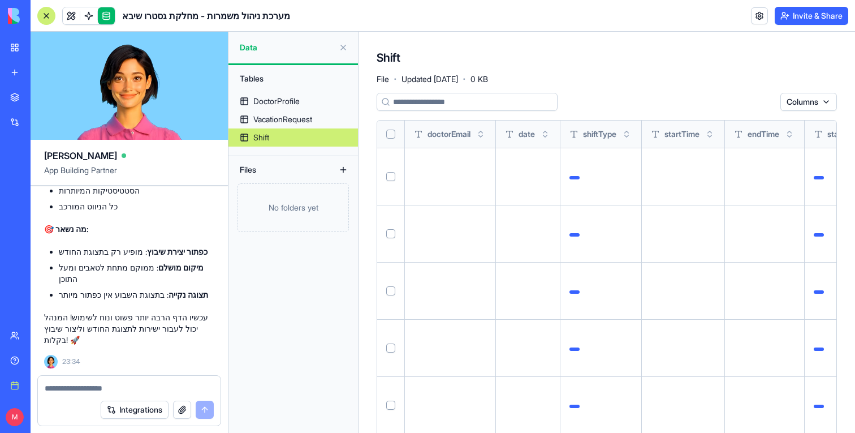
click at [395, 133] on button "Select all" at bounding box center [390, 134] width 9 height 9
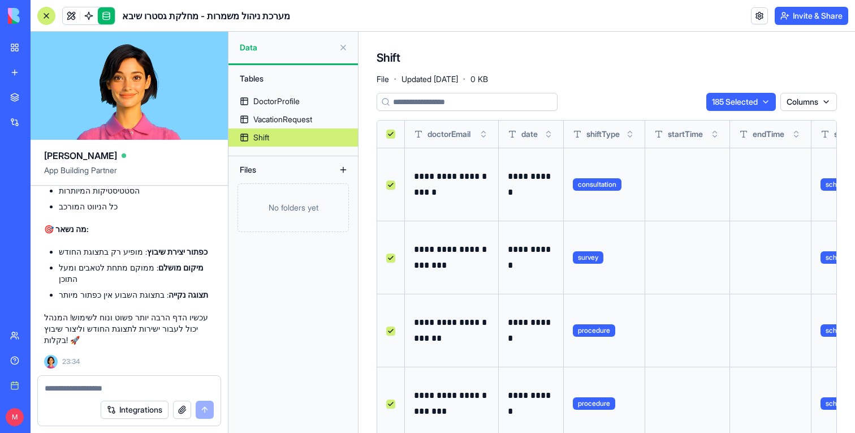
click at [726, 103] on html "BETA My workspace New app Marketplace Integrations Recent Sheba [MEDICAL_DATA] …" at bounding box center [427, 216] width 855 height 433
click at [724, 126] on div "Delete" at bounding box center [738, 125] width 67 height 18
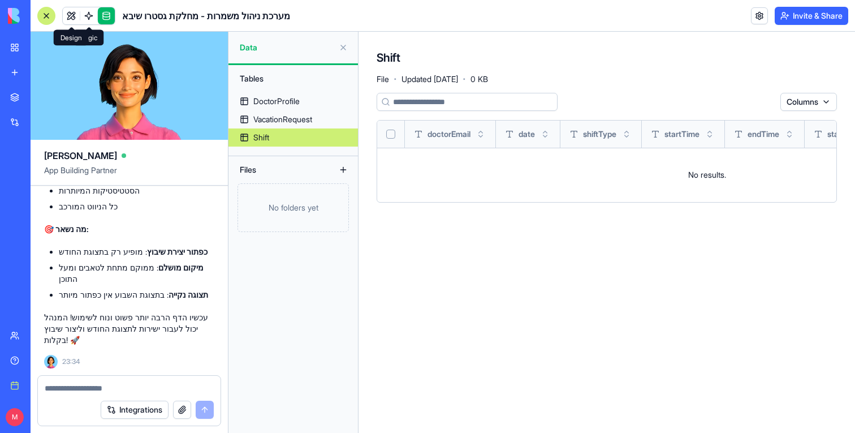
click at [70, 15] on link at bounding box center [71, 15] width 17 height 17
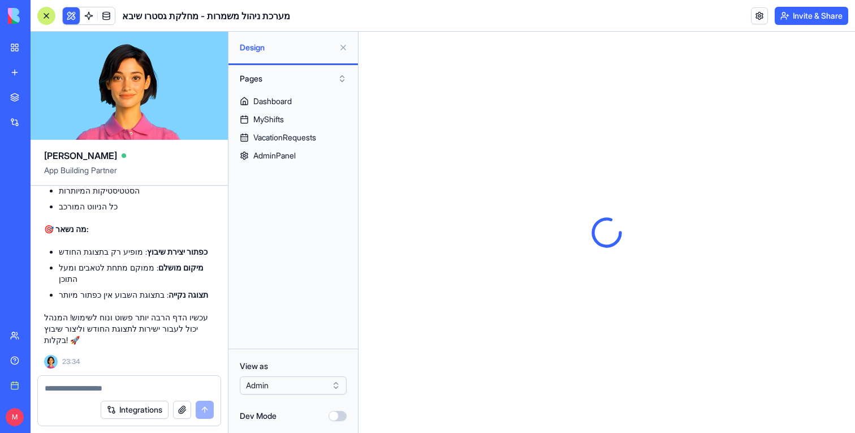
click at [46, 18] on div at bounding box center [46, 16] width 18 height 18
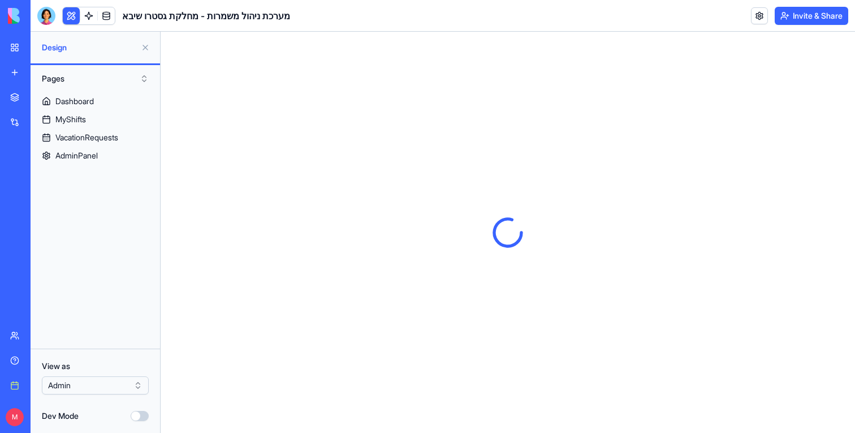
click at [144, 42] on button at bounding box center [145, 47] width 18 height 18
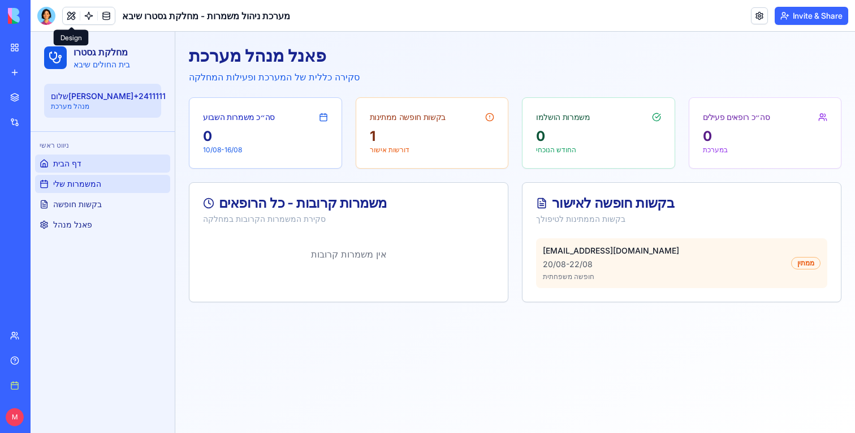
click at [77, 181] on span "המשמרות שלי" at bounding box center [77, 183] width 48 height 11
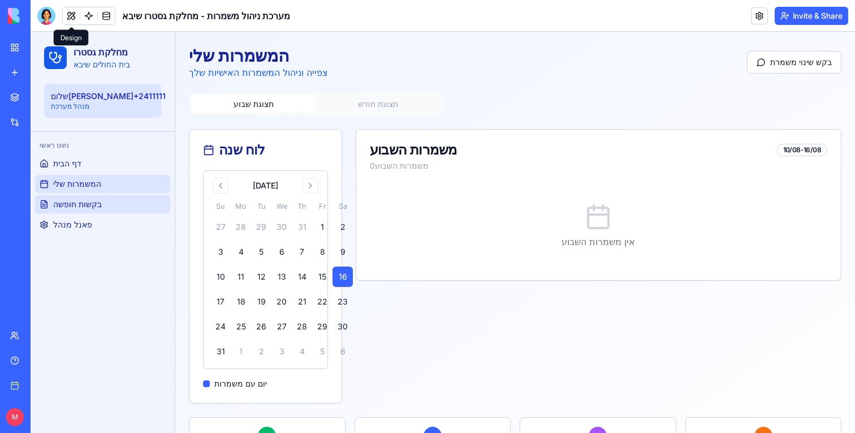
click at [77, 205] on span "בקשות חופשה" at bounding box center [77, 204] width 49 height 11
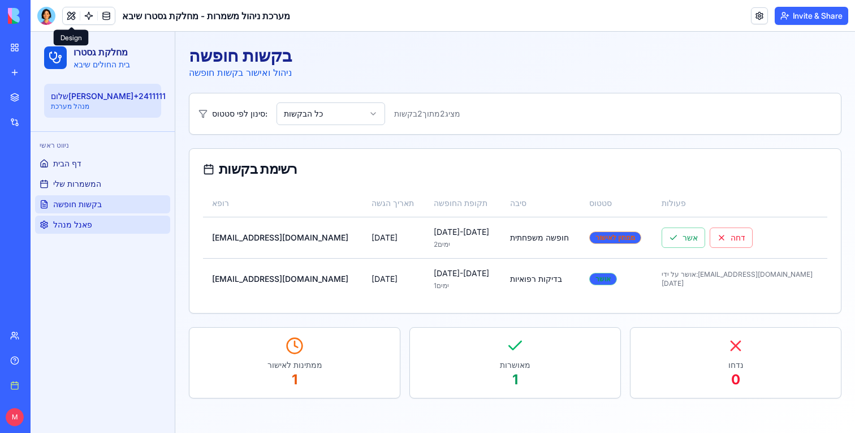
click at [85, 221] on span "פאנל מנהל" at bounding box center [72, 224] width 39 height 11
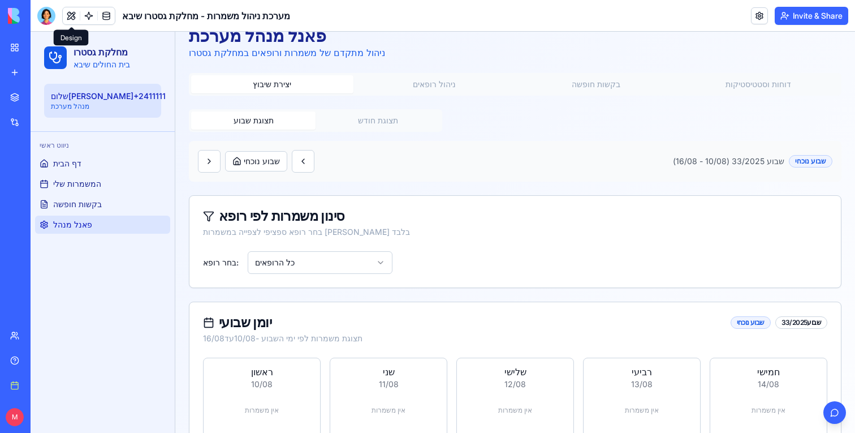
scroll to position [5, 0]
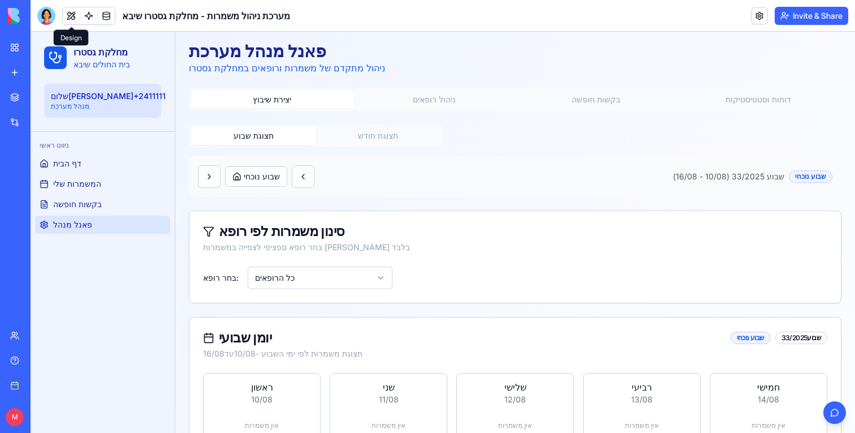
click at [395, 136] on button "תצוגת חודש" at bounding box center [378, 136] width 124 height 18
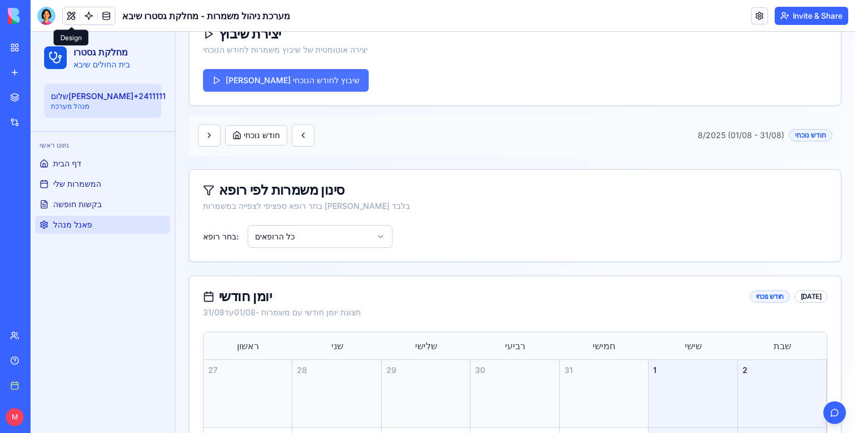
scroll to position [115, 0]
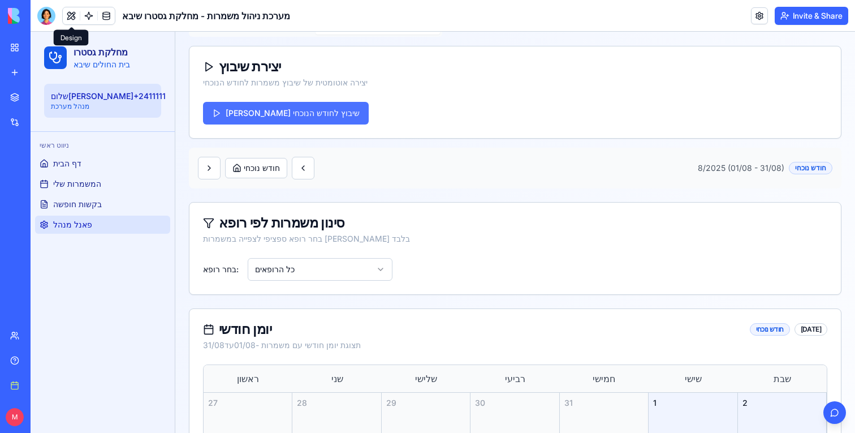
click at [274, 108] on button "[PERSON_NAME] שיבוץ לחודש הנוכחי" at bounding box center [286, 113] width 166 height 23
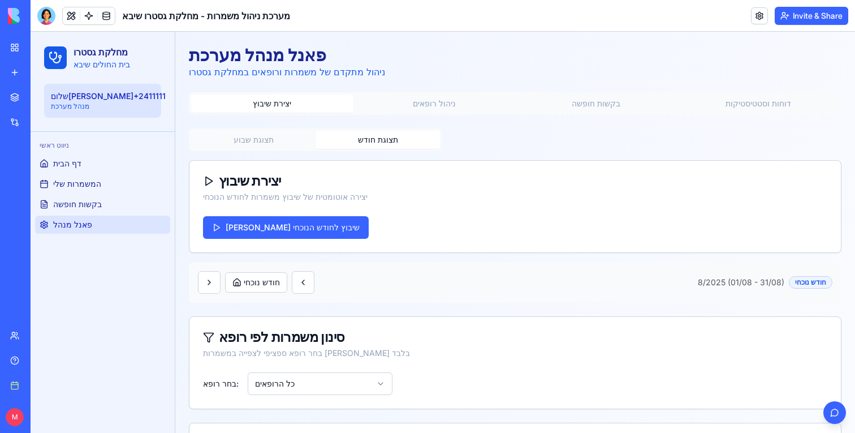
scroll to position [1, 0]
click at [294, 229] on button "[PERSON_NAME] שיבוץ לחודש הנוכחי" at bounding box center [286, 226] width 166 height 23
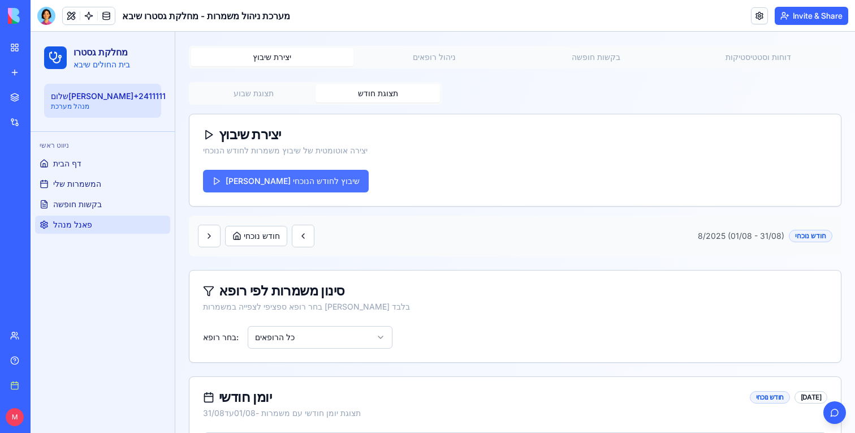
scroll to position [25, 0]
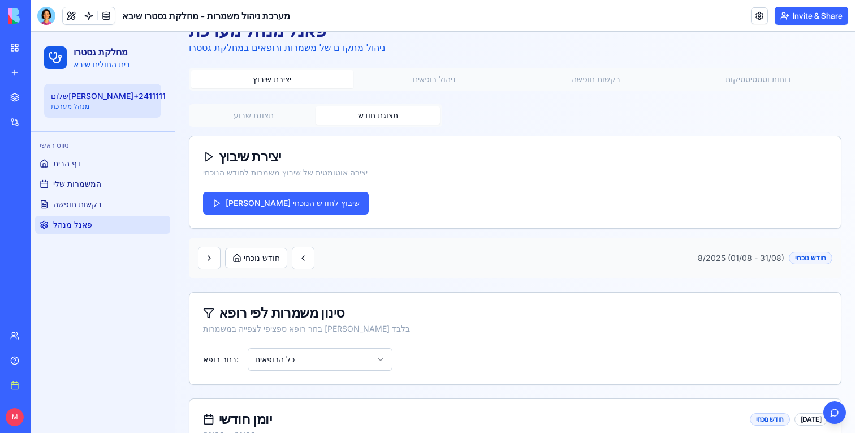
click at [259, 122] on button "תצוגת שבוע" at bounding box center [253, 115] width 124 height 18
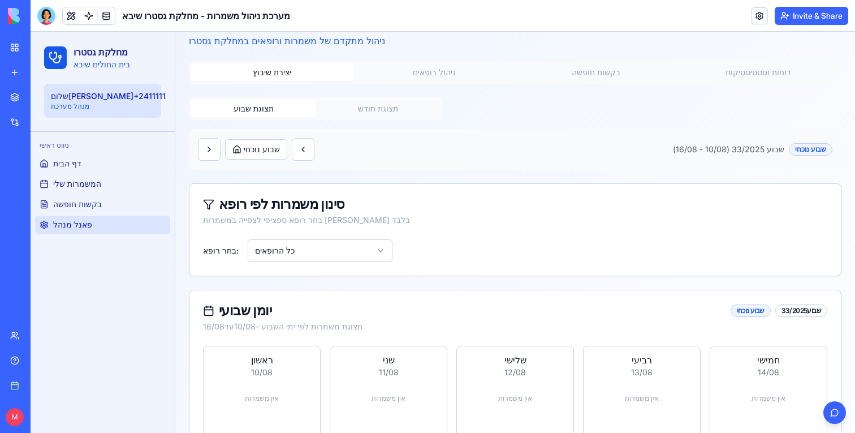
scroll to position [15, 0]
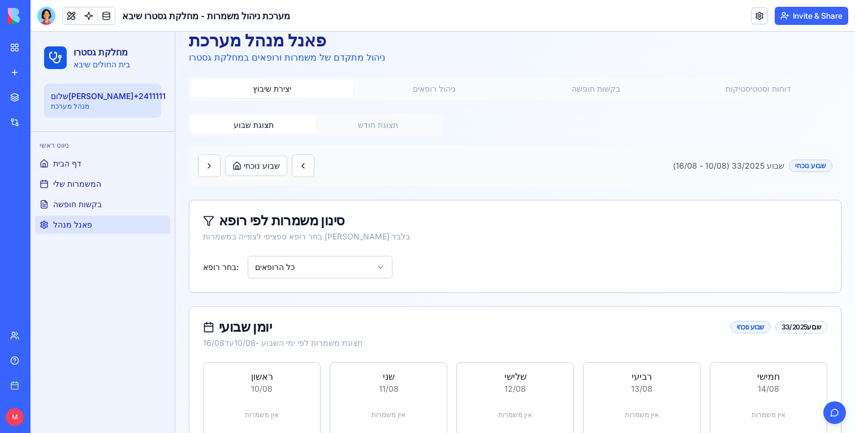
click at [319, 169] on div "שבוע נוכחי שבוע 33/2025 (10/08 - 16/08) שבוע נוכחי" at bounding box center [515, 165] width 635 height 23
click at [314, 170] on button at bounding box center [303, 165] width 23 height 23
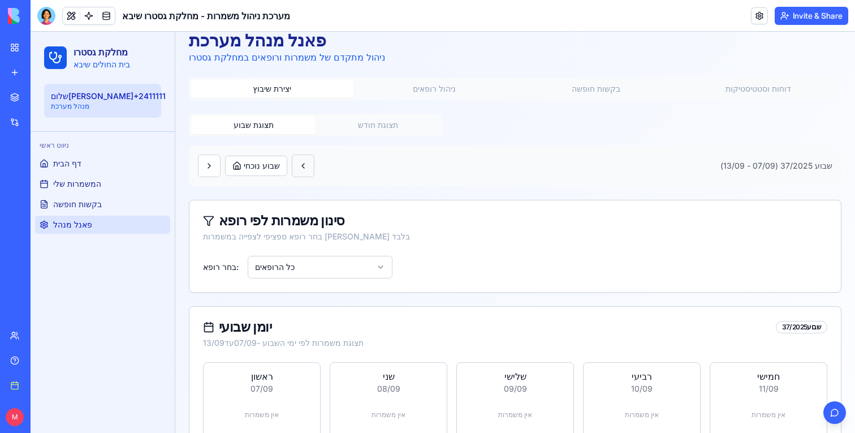
click at [314, 170] on button at bounding box center [303, 165] width 23 height 23
click at [201, 167] on button at bounding box center [209, 165] width 23 height 23
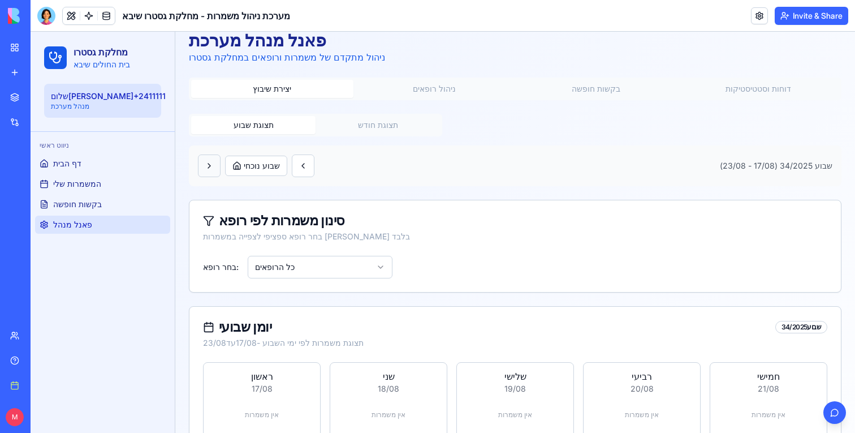
click at [201, 167] on button at bounding box center [209, 165] width 23 height 23
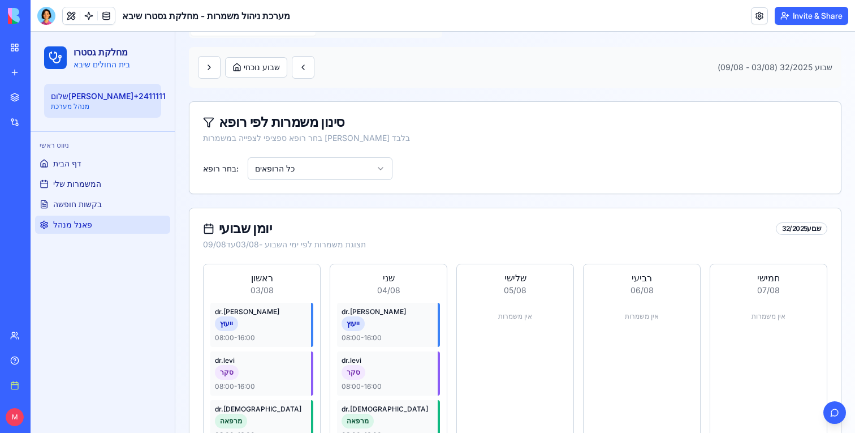
scroll to position [141, 0]
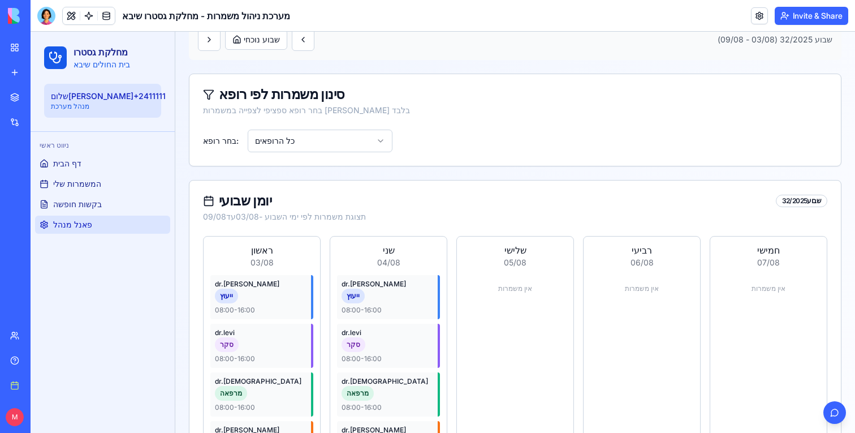
click at [94, 18] on link at bounding box center [88, 15] width 17 height 17
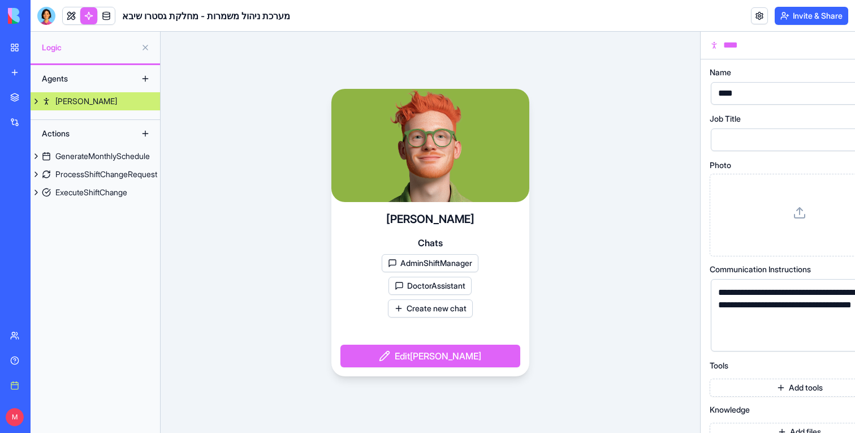
click at [84, 145] on div "Actions" at bounding box center [96, 133] width 130 height 27
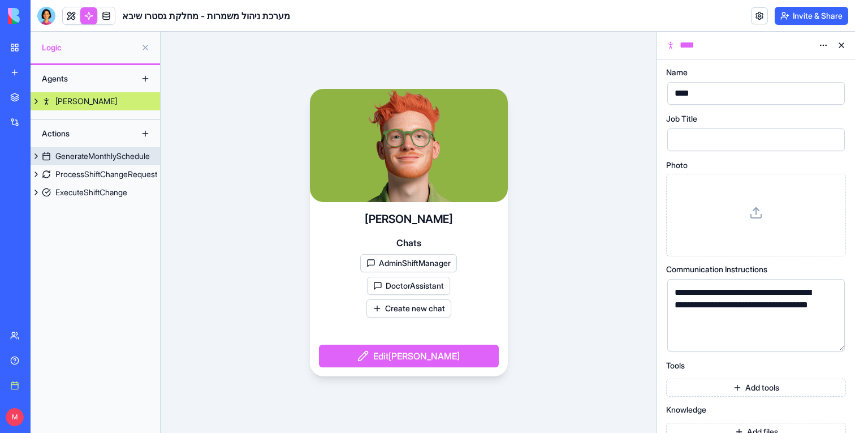
click at [84, 148] on link "GenerateMonthlySchedule" at bounding box center [96, 156] width 130 height 18
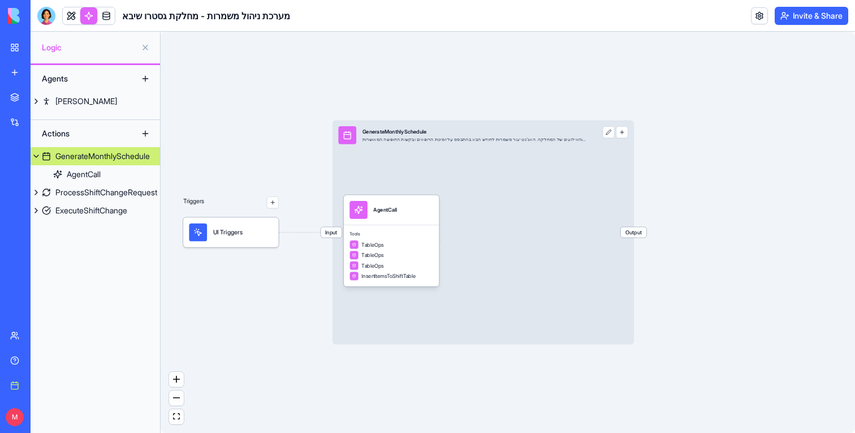
click at [339, 230] on span "Input" at bounding box center [331, 232] width 21 height 10
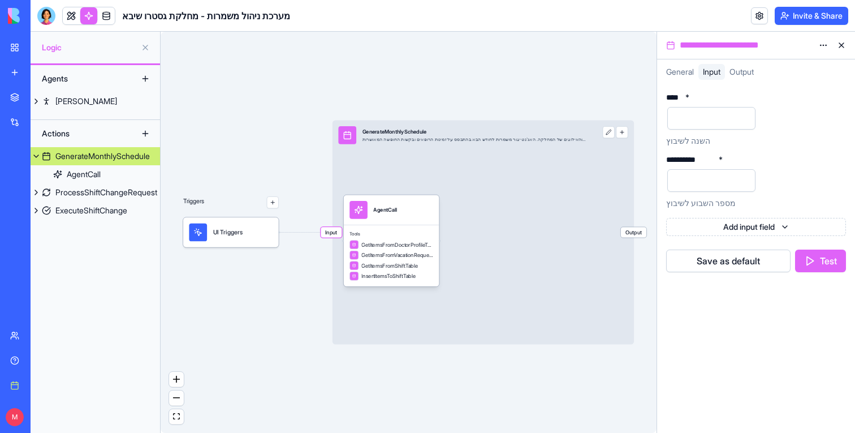
click at [338, 230] on span "Input" at bounding box center [331, 232] width 21 height 10
click at [425, 230] on div "Tools GetItemsFromDoctorProfileTable GetItemsFromVacationRequestTable GetItemsF…" at bounding box center [392, 256] width 96 height 62
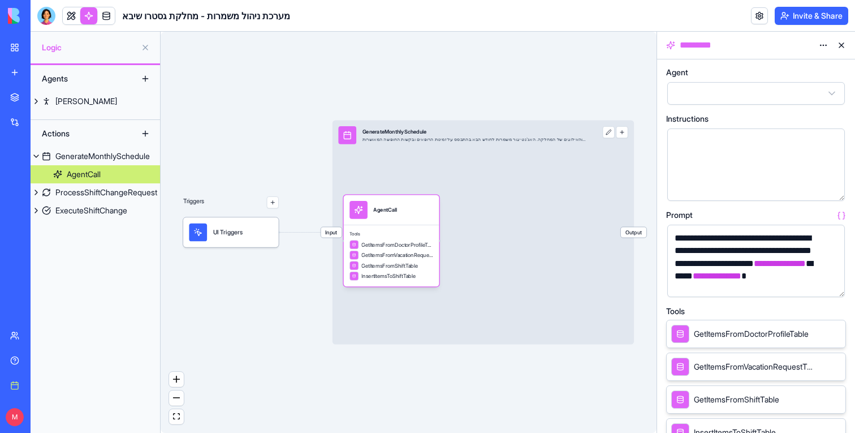
click at [837, 290] on button "button" at bounding box center [834, 286] width 18 height 18
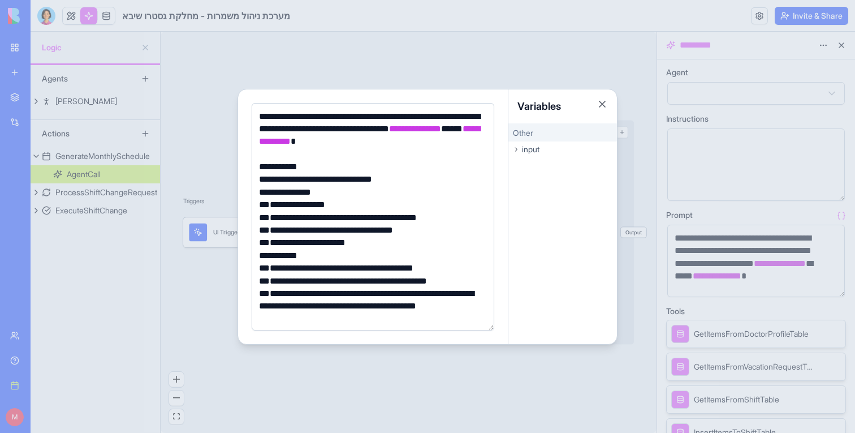
click at [64, 24] on div at bounding box center [427, 216] width 855 height 433
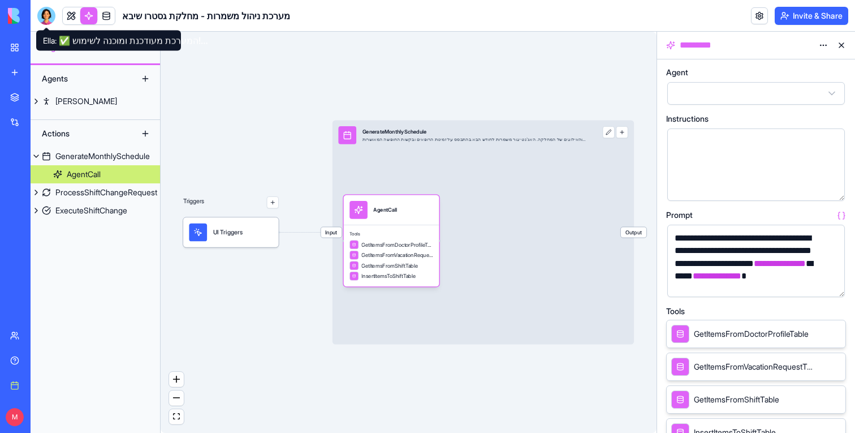
click at [44, 16] on div at bounding box center [46, 16] width 18 height 18
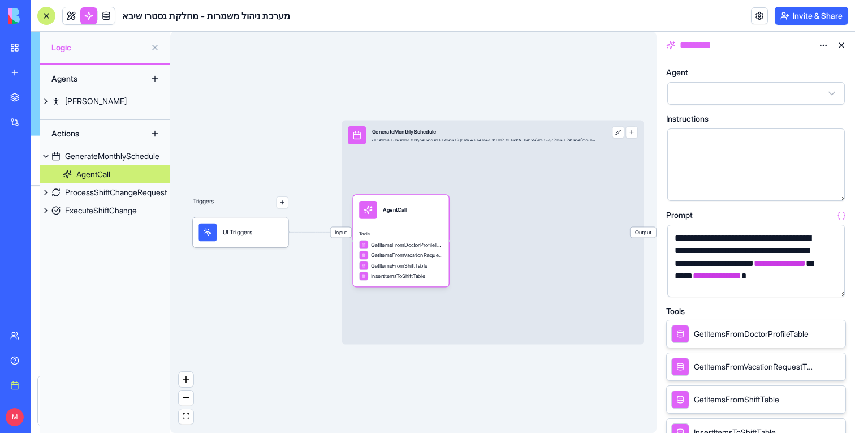
scroll to position [8423, 0]
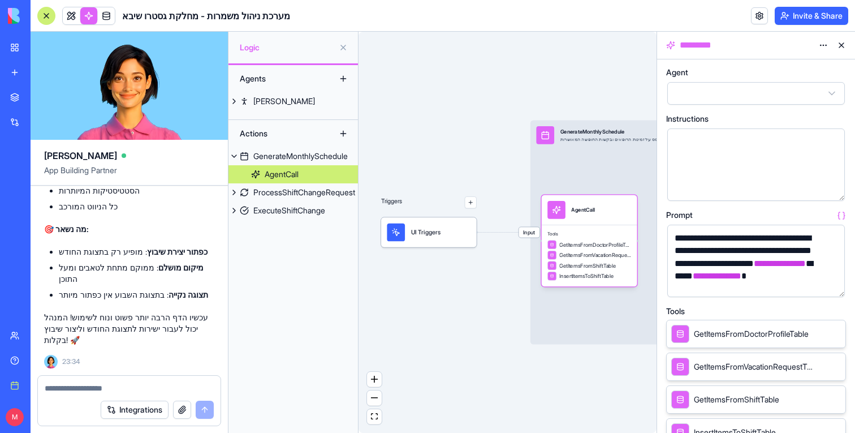
click at [89, 391] on textarea at bounding box center [129, 387] width 169 height 11
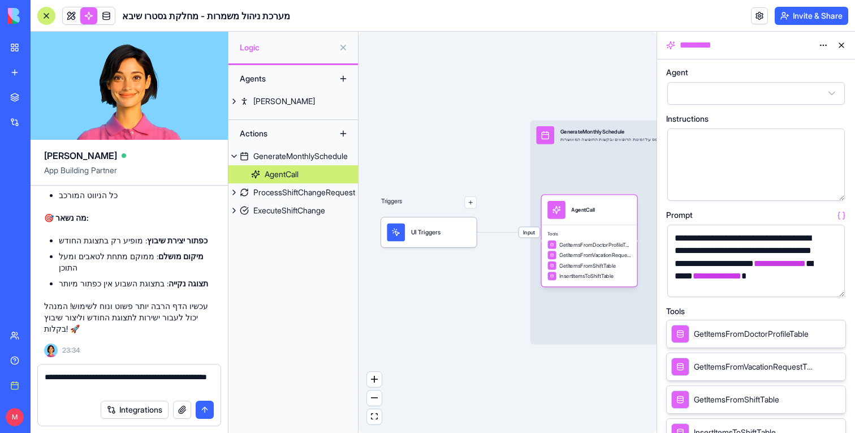
type textarea "**********"
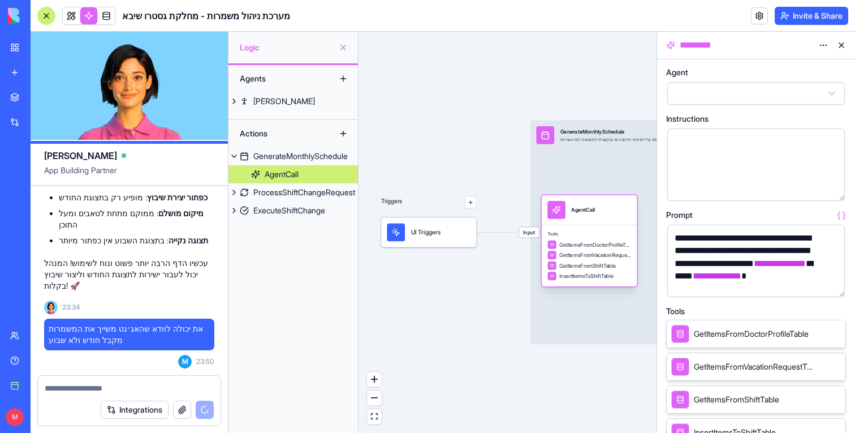
click at [596, 243] on span "GetItemsFromDoctorProfileTable" at bounding box center [595, 244] width 72 height 7
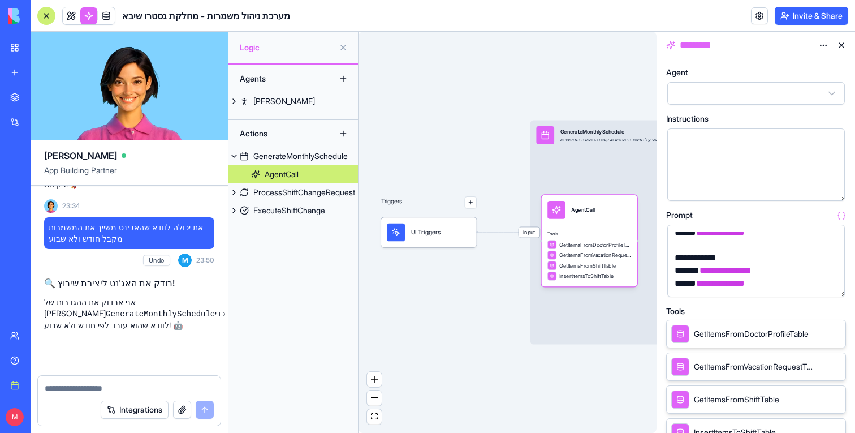
scroll to position [9002, 0]
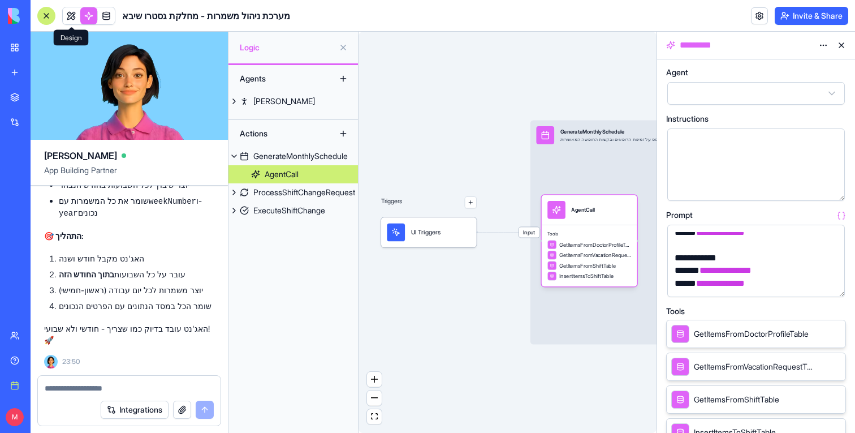
click at [70, 19] on link at bounding box center [71, 15] width 17 height 17
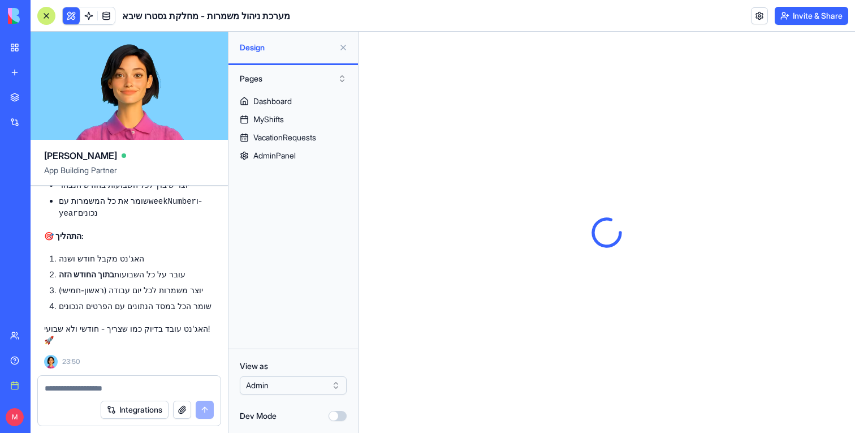
scroll to position [8946, 0]
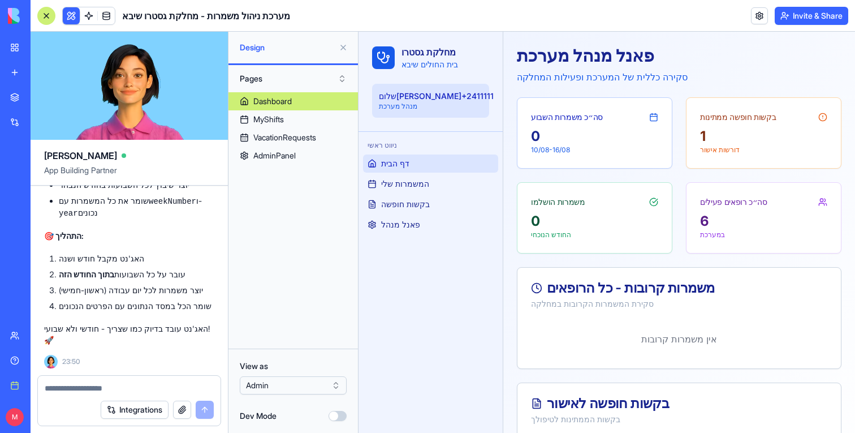
scroll to position [9002, 0]
click at [102, 392] on textarea at bounding box center [129, 387] width 169 height 11
type textarea "*********"
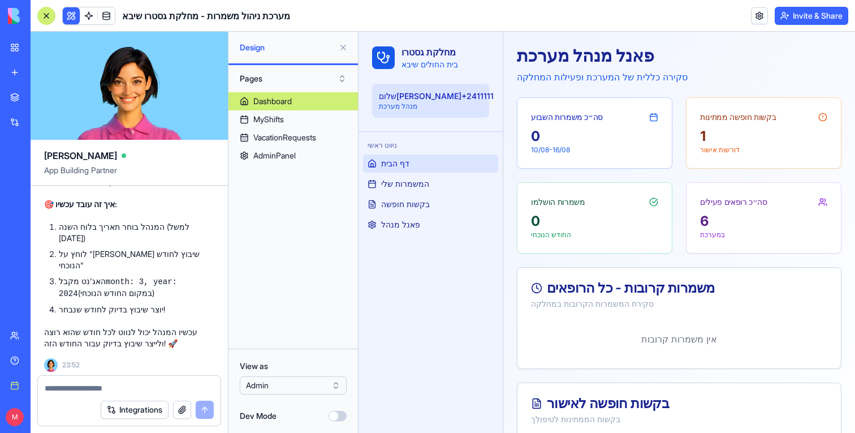
scroll to position [9631, 0]
drag, startPoint x: 342, startPoint y: 49, endPoint x: 83, endPoint y: 24, distance: 260.2
click at [342, 49] on button at bounding box center [343, 47] width 18 height 18
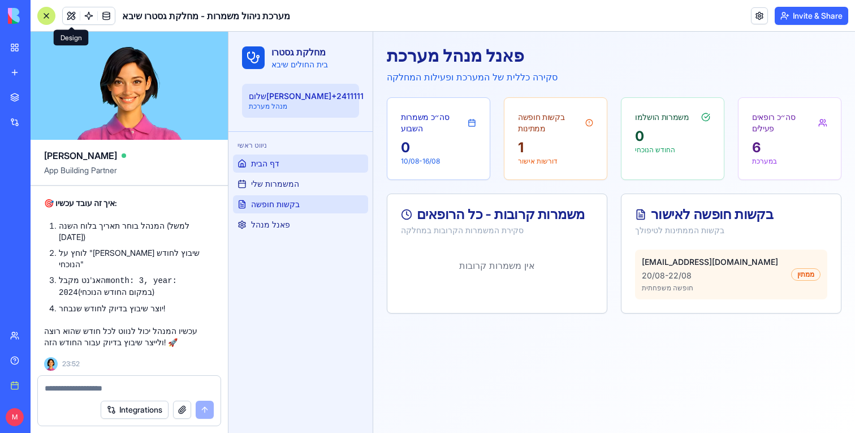
click at [276, 205] on span "בקשות חופשה" at bounding box center [275, 204] width 49 height 11
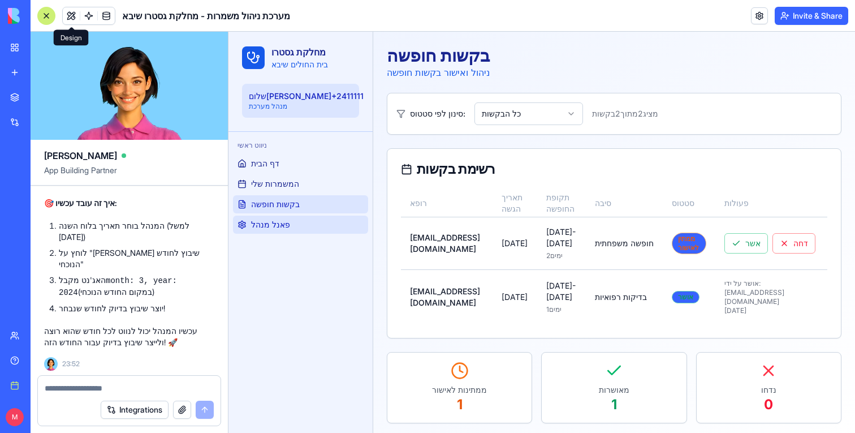
click at [276, 224] on span "פאנל מנהל" at bounding box center [270, 224] width 39 height 11
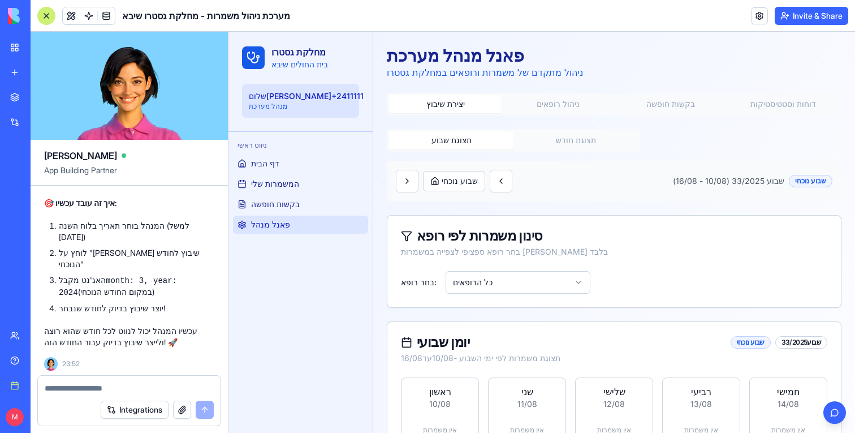
click at [44, 11] on div at bounding box center [46, 16] width 18 height 18
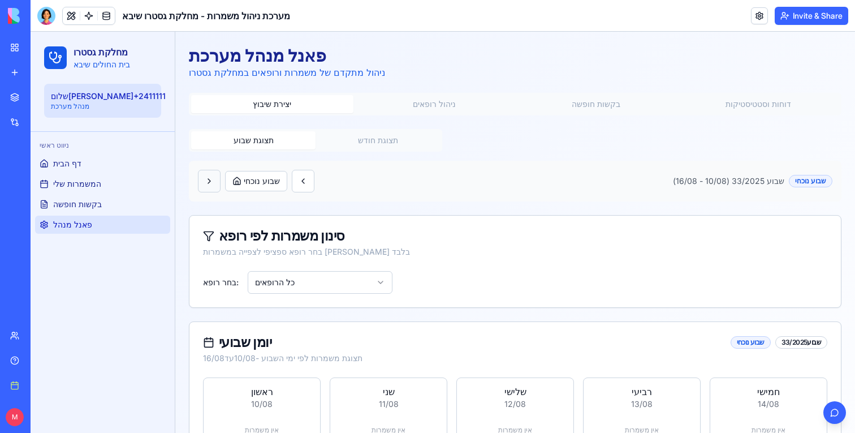
click at [215, 182] on button at bounding box center [209, 181] width 23 height 23
click at [365, 141] on button "תצוגת חודש" at bounding box center [378, 140] width 124 height 18
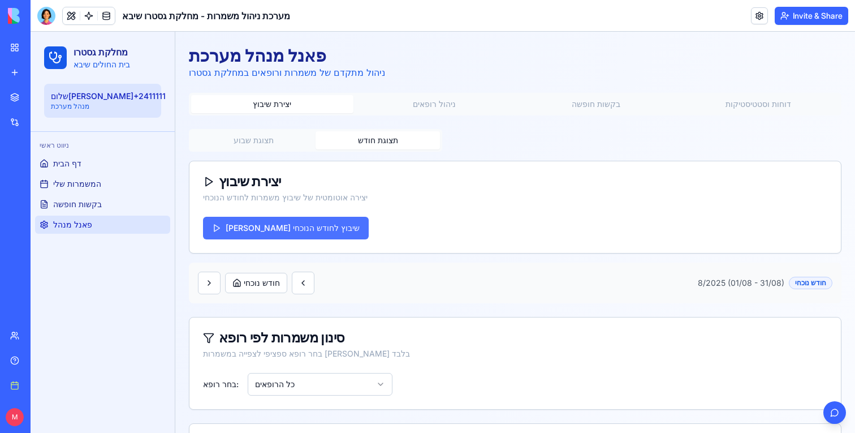
click at [295, 231] on button "[PERSON_NAME] שיבוץ לחודש הנוכחי" at bounding box center [286, 228] width 166 height 23
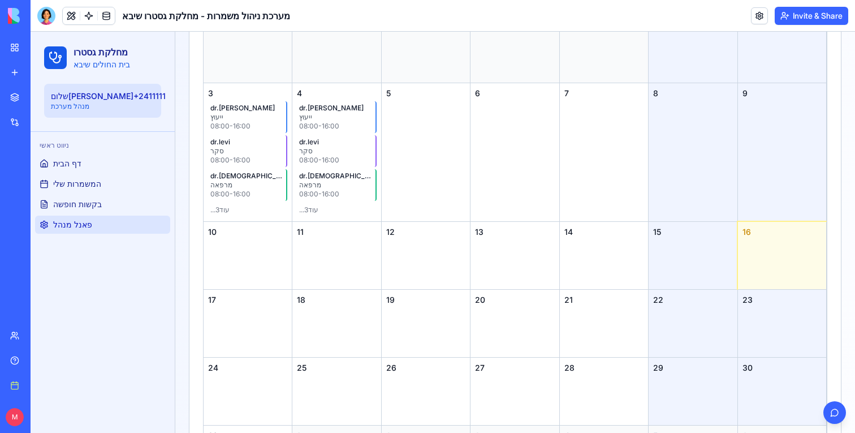
scroll to position [506, 0]
